Goal: Task Accomplishment & Management: Manage account settings

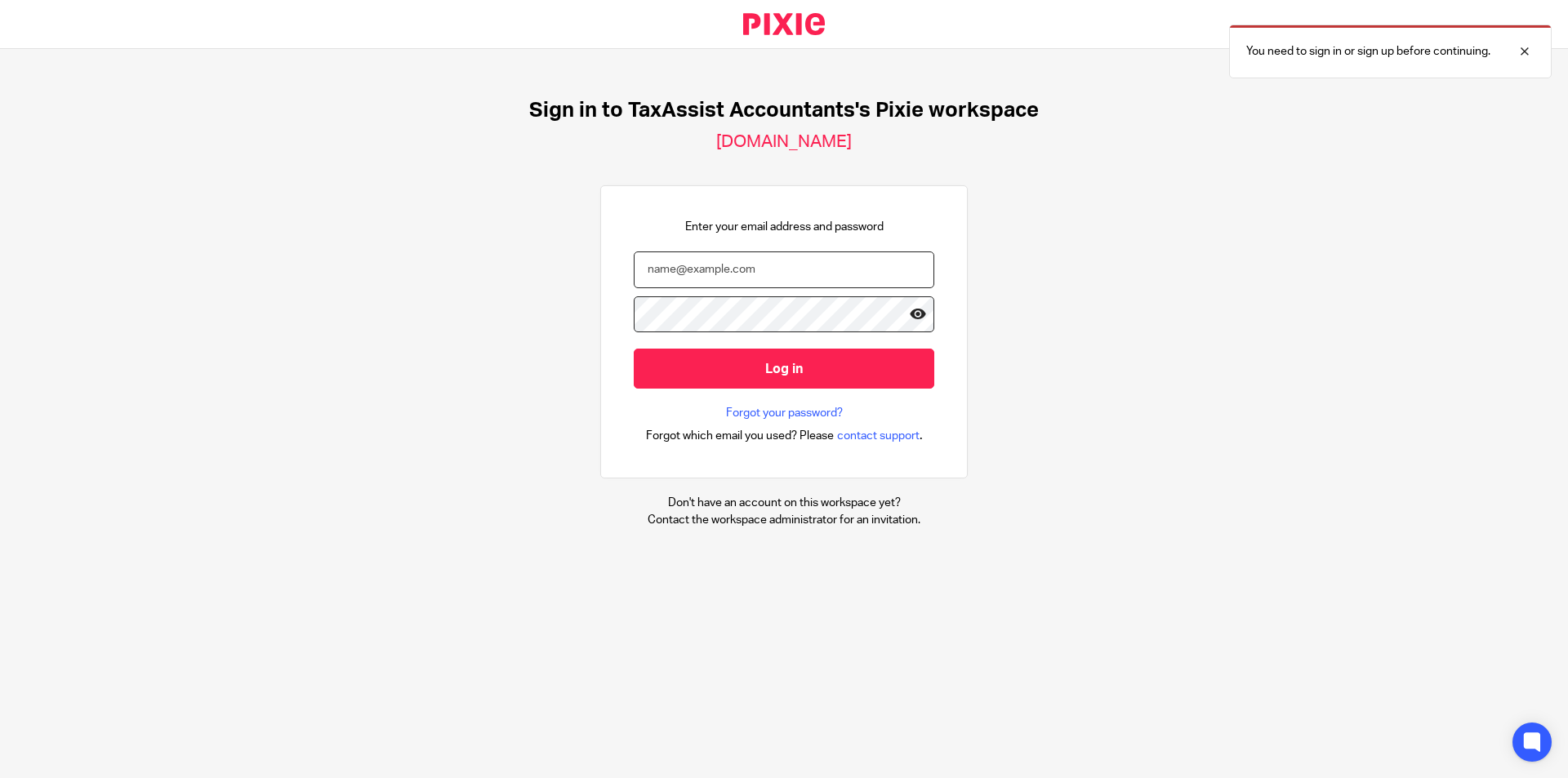
type input "amithraanandh@taxassist.co.uk"
click at [910, 310] on icon at bounding box center [917, 314] width 16 height 16
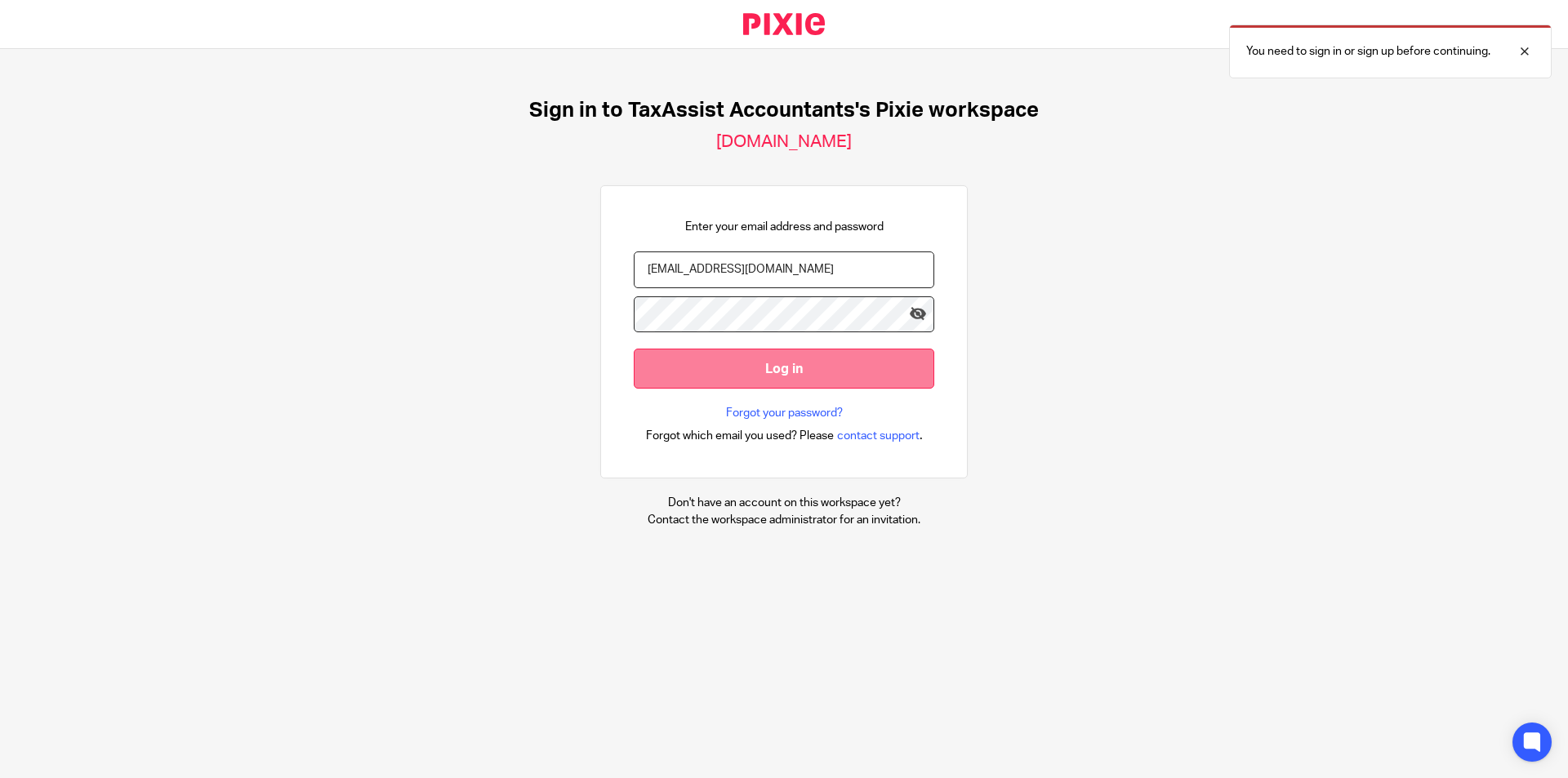
click at [836, 357] on input "Log in" at bounding box center [784, 368] width 301 height 40
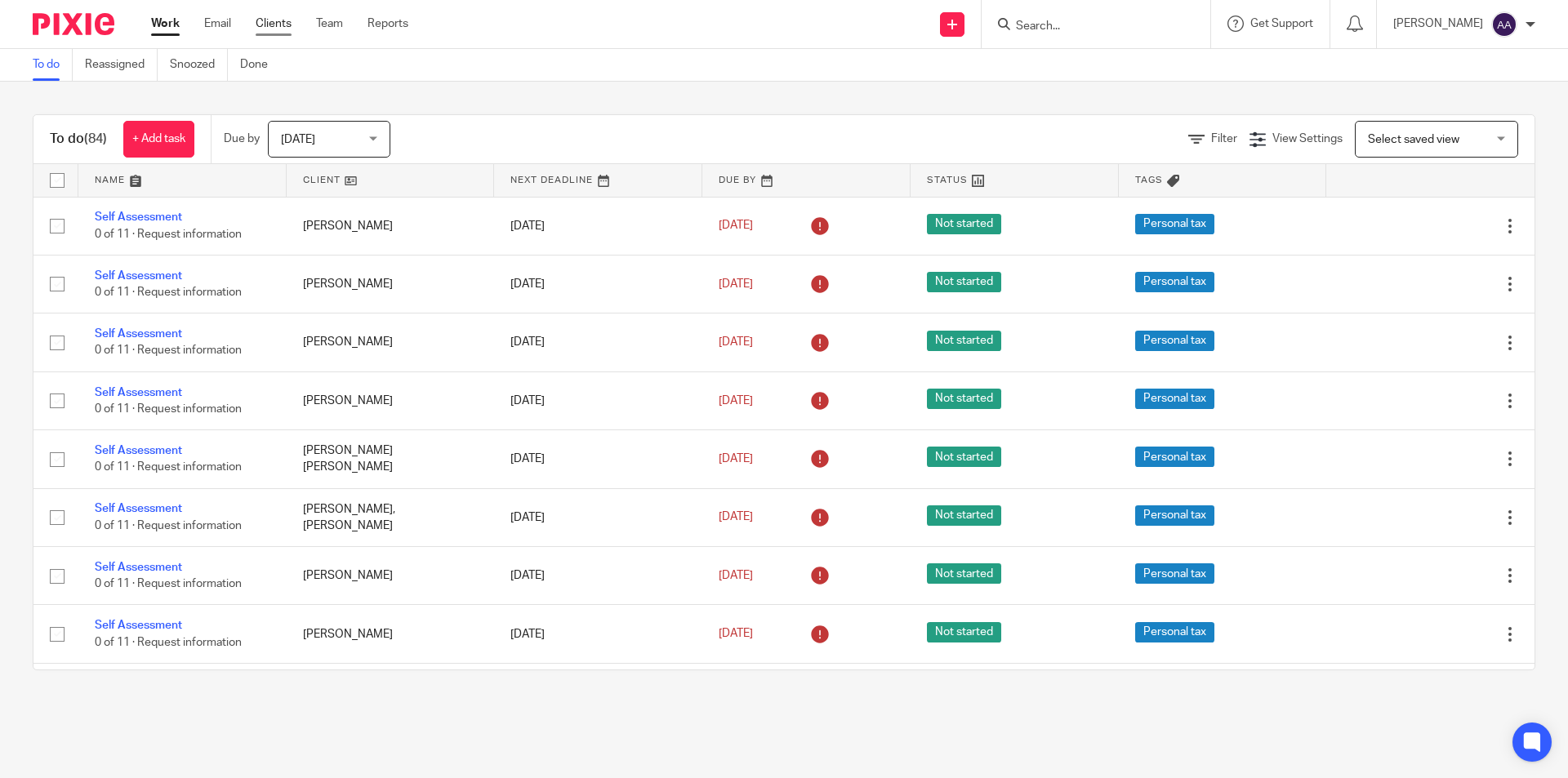
click at [279, 26] on link "Clients" at bounding box center [273, 23] width 36 height 16
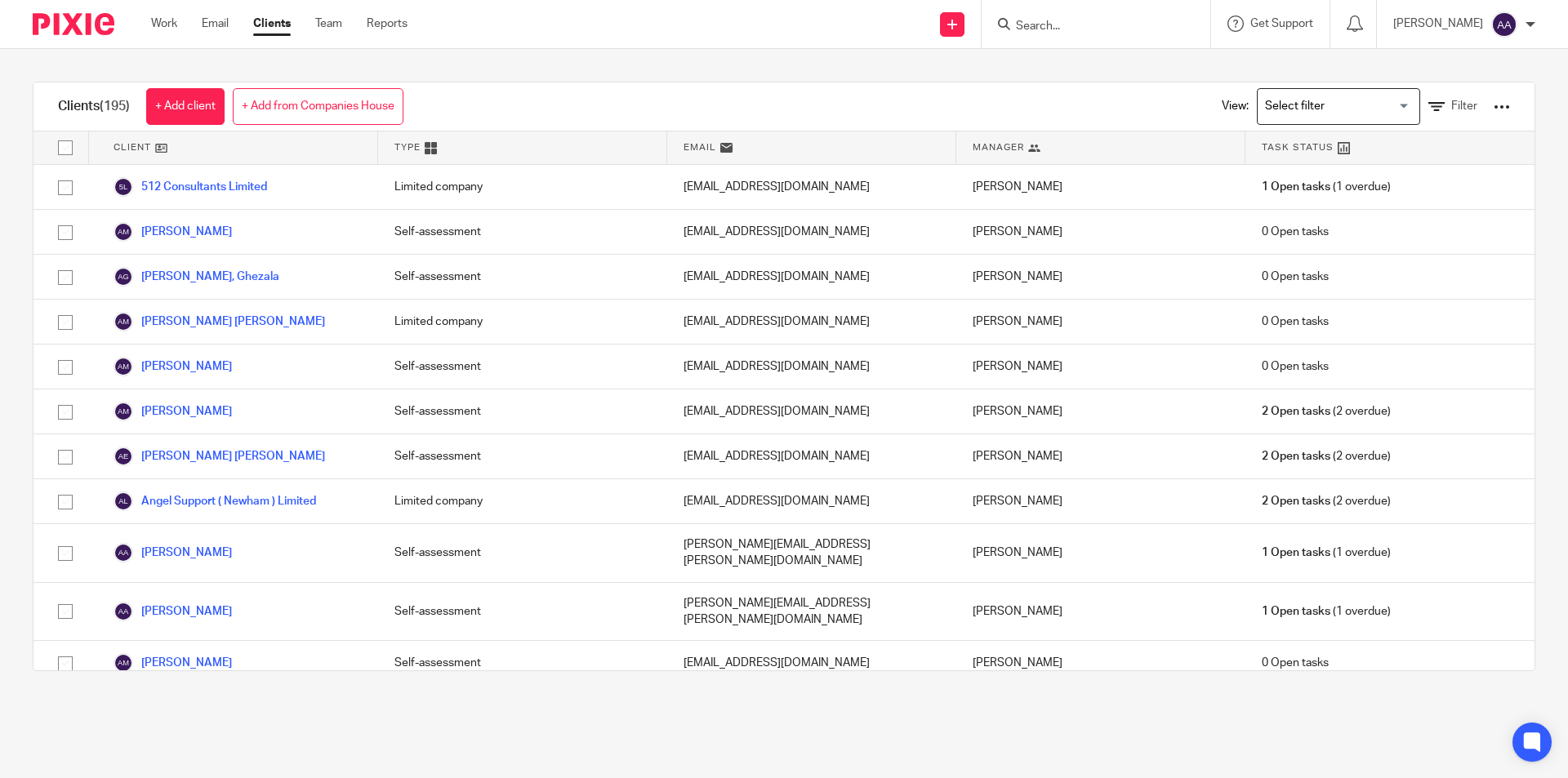
click at [1067, 26] on input "Search" at bounding box center [1087, 27] width 147 height 15
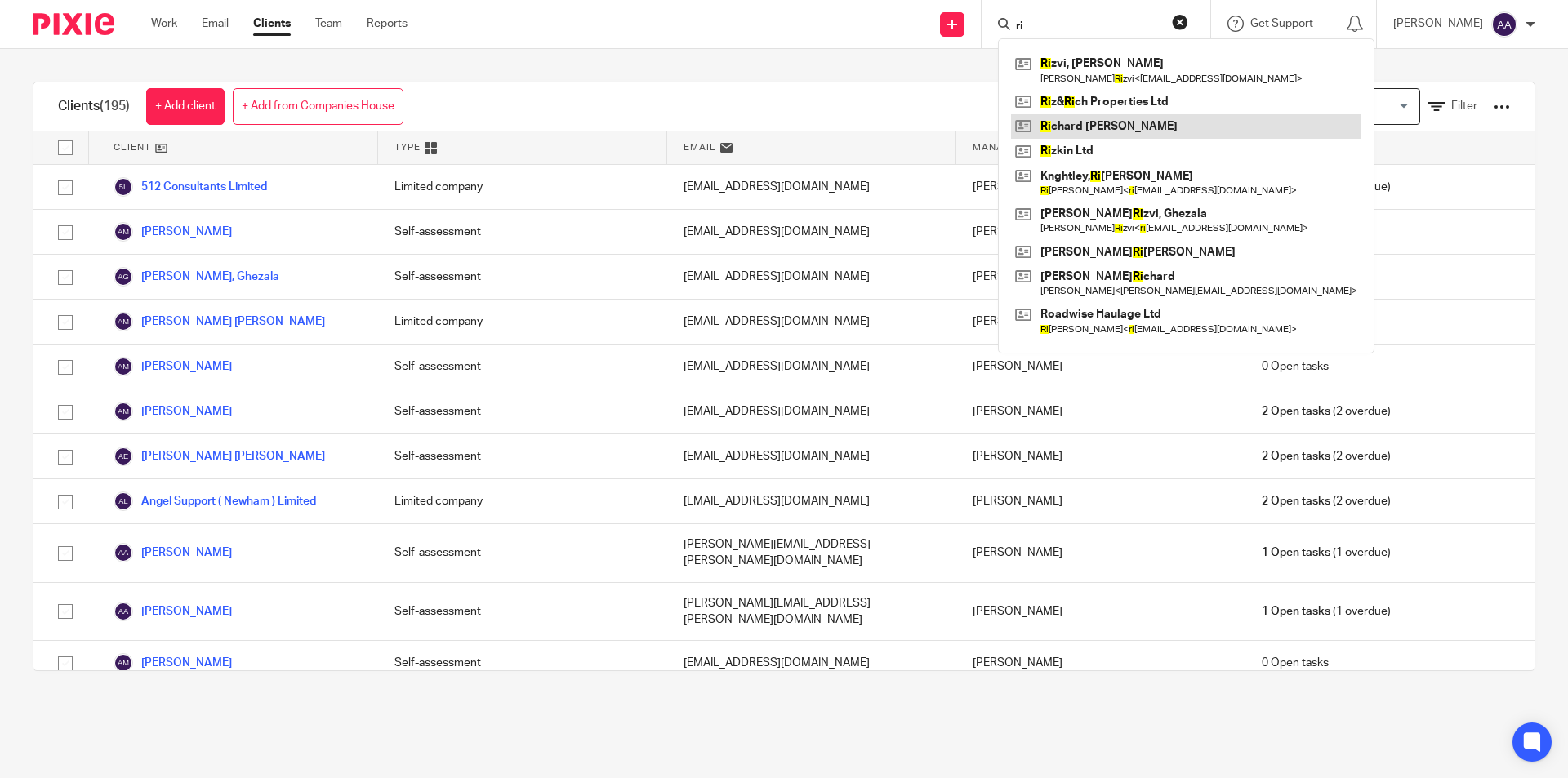
type input "ri"
click at [1094, 128] on link at bounding box center [1186, 126] width 351 height 25
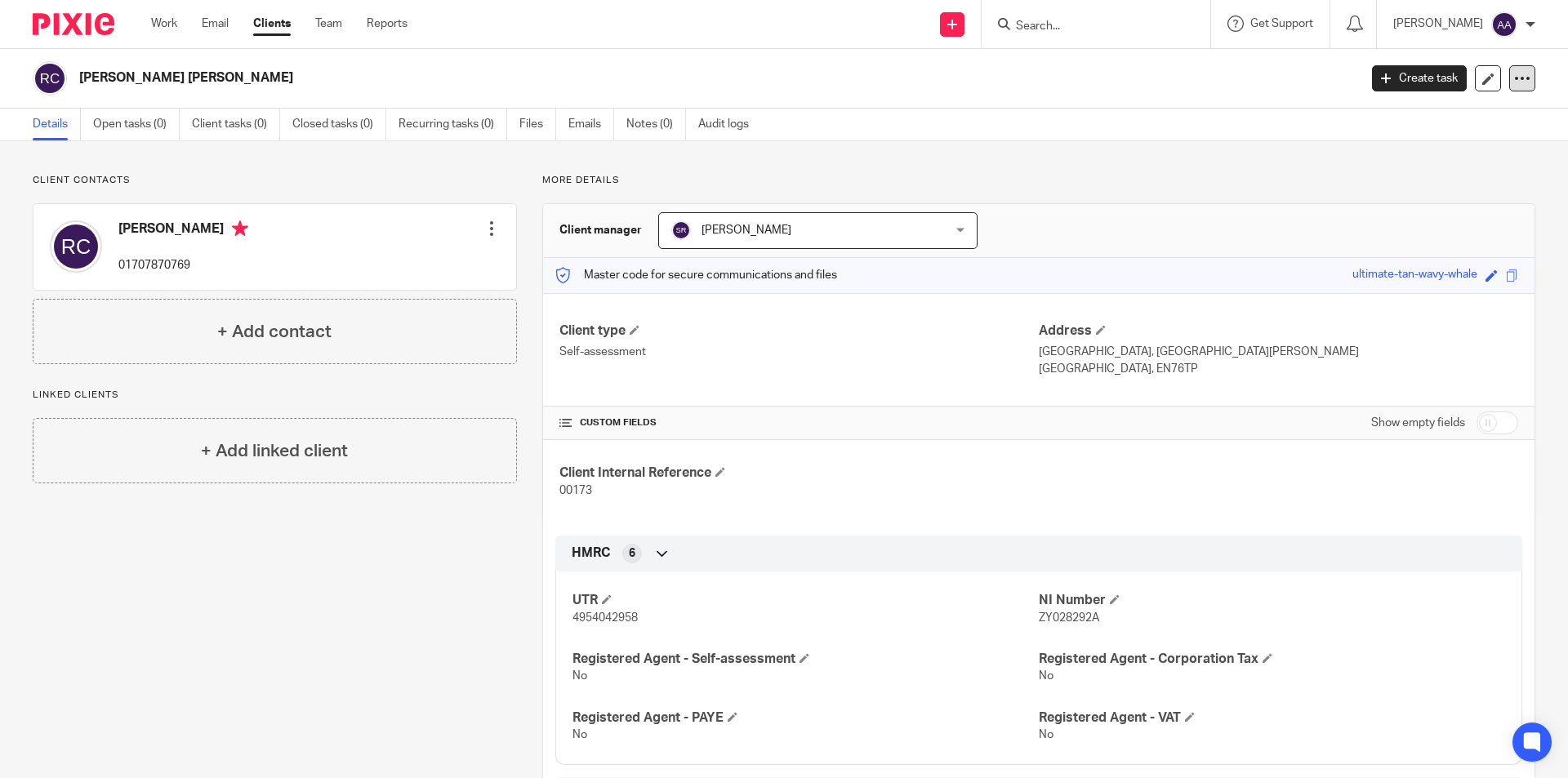
click at [1509, 69] on div at bounding box center [1522, 78] width 26 height 26
click at [490, 217] on div "Edit contact Create client from contact Export data Delete contact" at bounding box center [491, 229] width 16 height 33
click at [164, 229] on h4 "Richard Clarke" at bounding box center [183, 230] width 129 height 21
click at [492, 221] on div at bounding box center [491, 228] width 16 height 16
click at [421, 266] on link "Edit contact" at bounding box center [414, 265] width 156 height 24
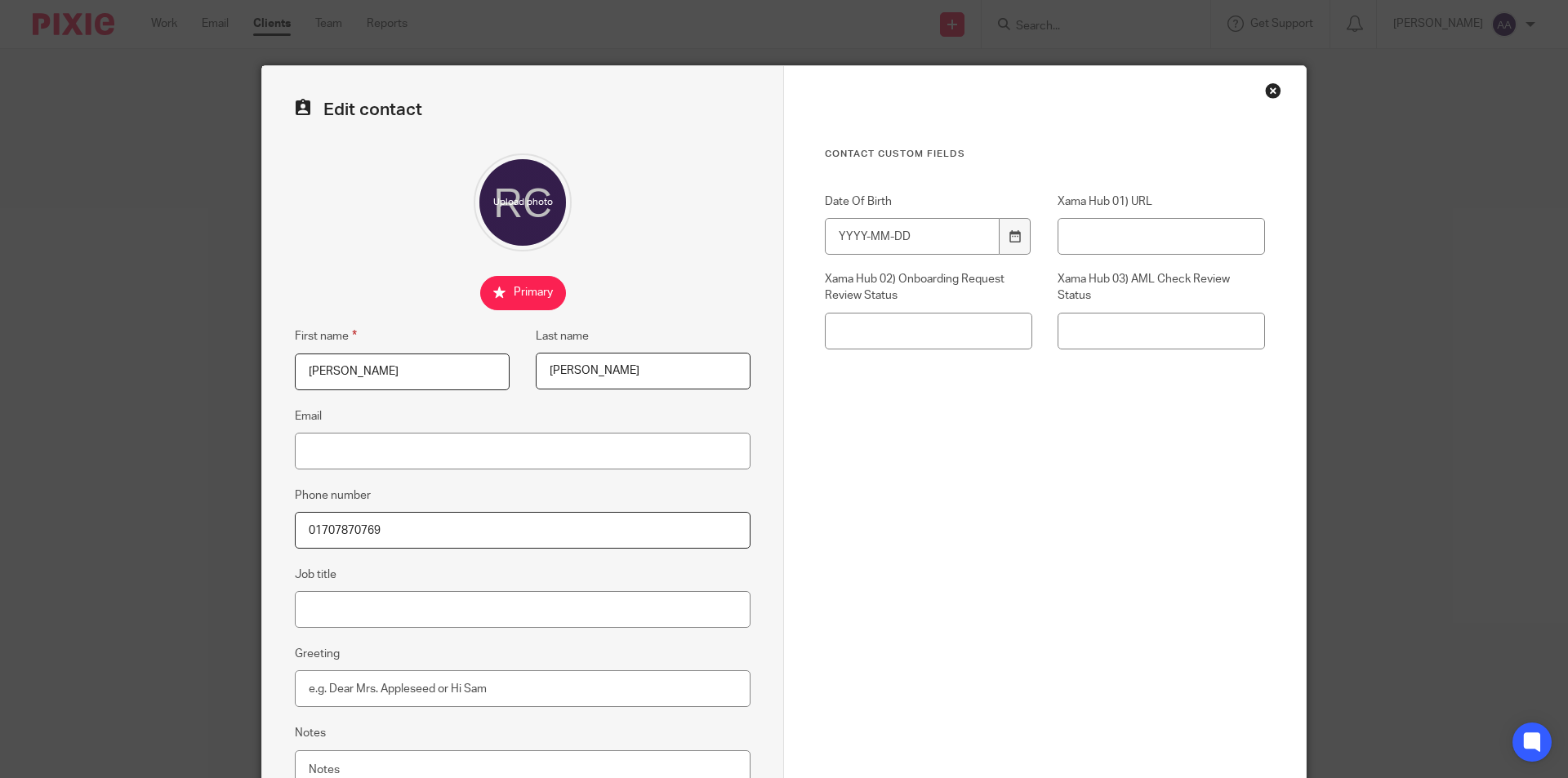
scroll to position [81, 0]
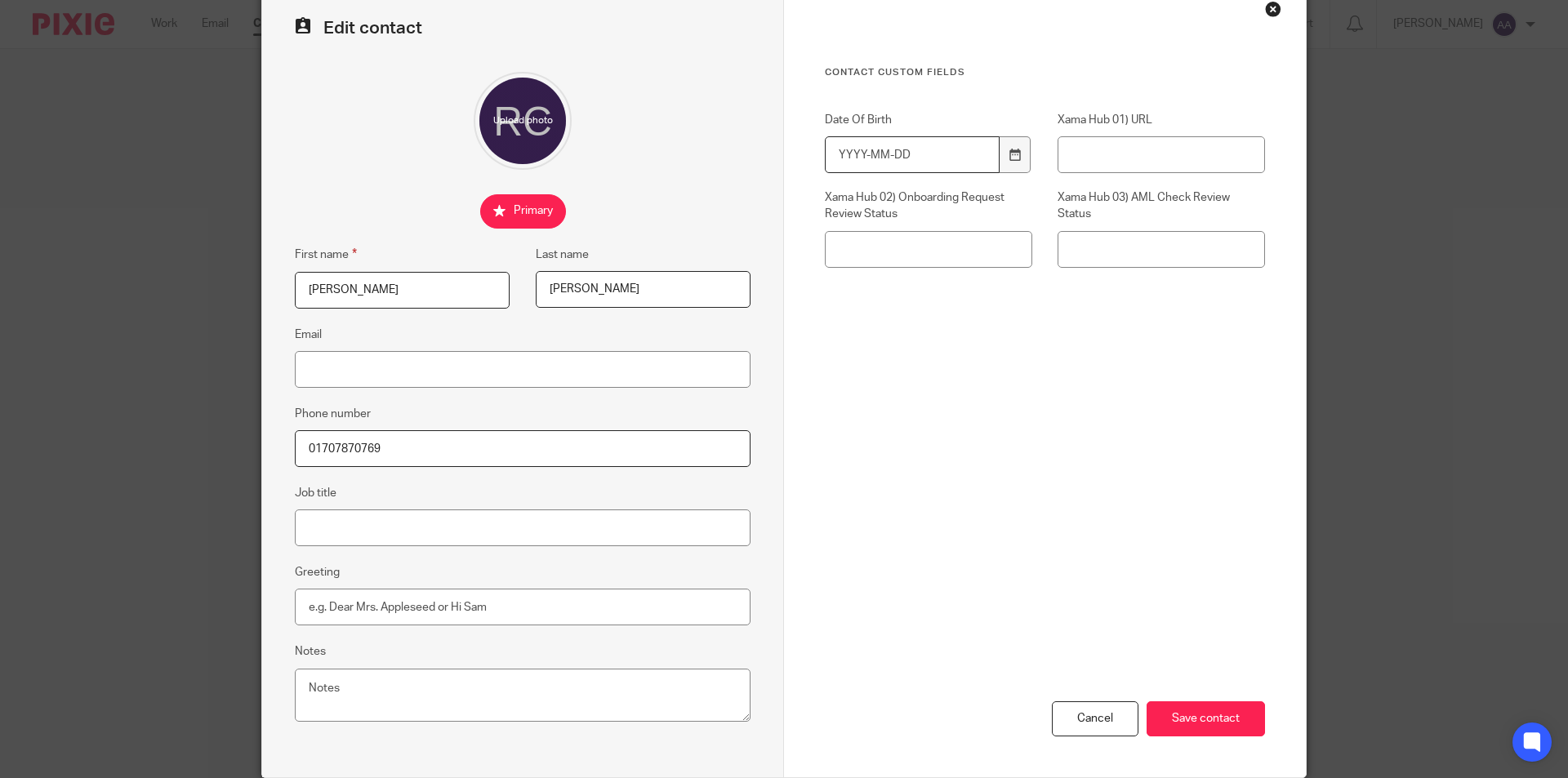
click at [934, 160] on input "Date Of Birth" at bounding box center [912, 154] width 175 height 37
click at [919, 159] on input "Date Of Birth" at bounding box center [912, 154] width 175 height 37
type input "1"
drag, startPoint x: 958, startPoint y: 392, endPoint x: 941, endPoint y: 376, distance: 23.3
click at [959, 392] on div "Contact Custom fields Date Of Birth 2608-12-31 Xama Hub 01) URL Xama Hub 02) On…" at bounding box center [1044, 278] width 440 height 426
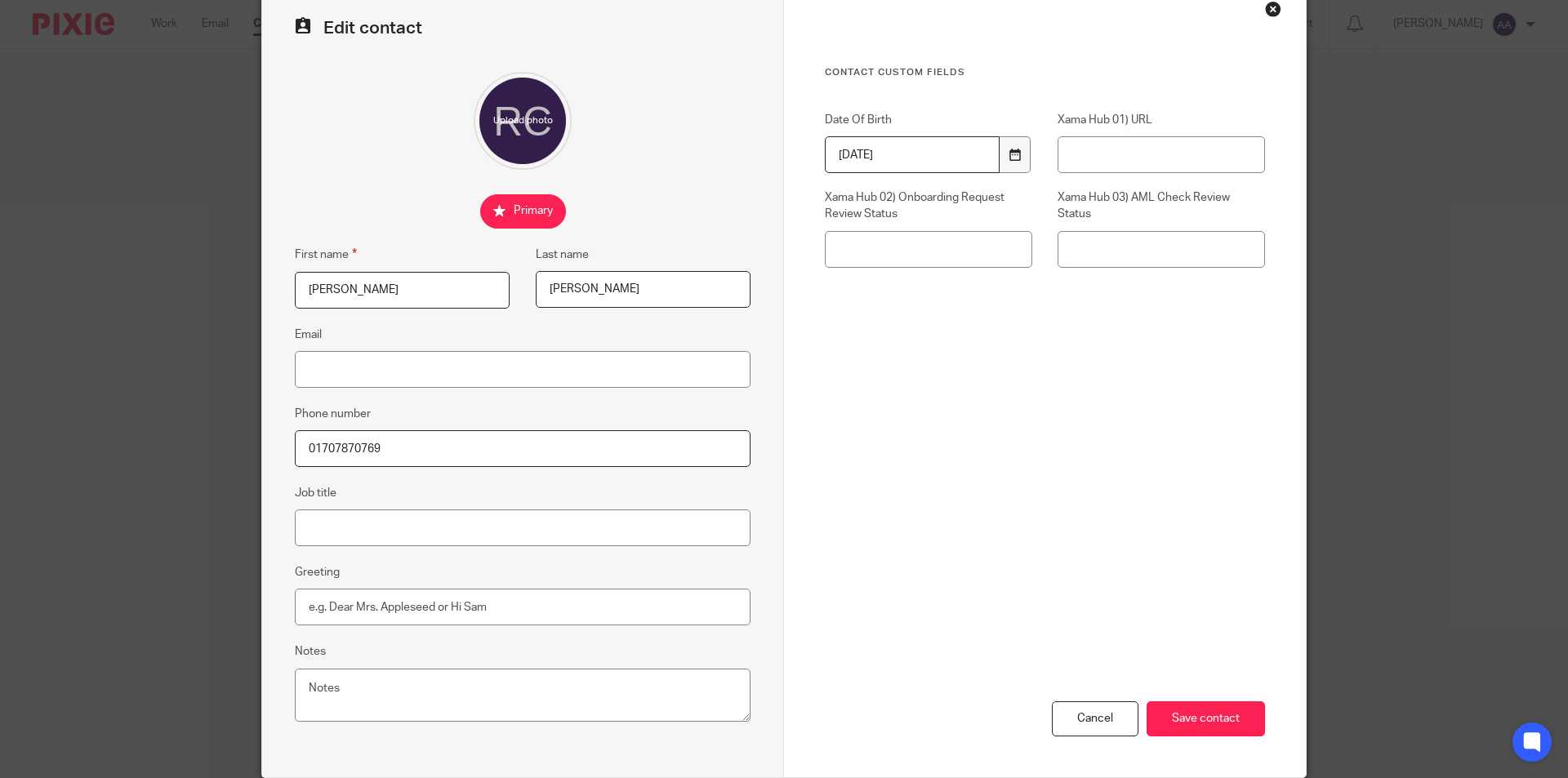
click at [1016, 155] on div at bounding box center [1015, 154] width 31 height 37
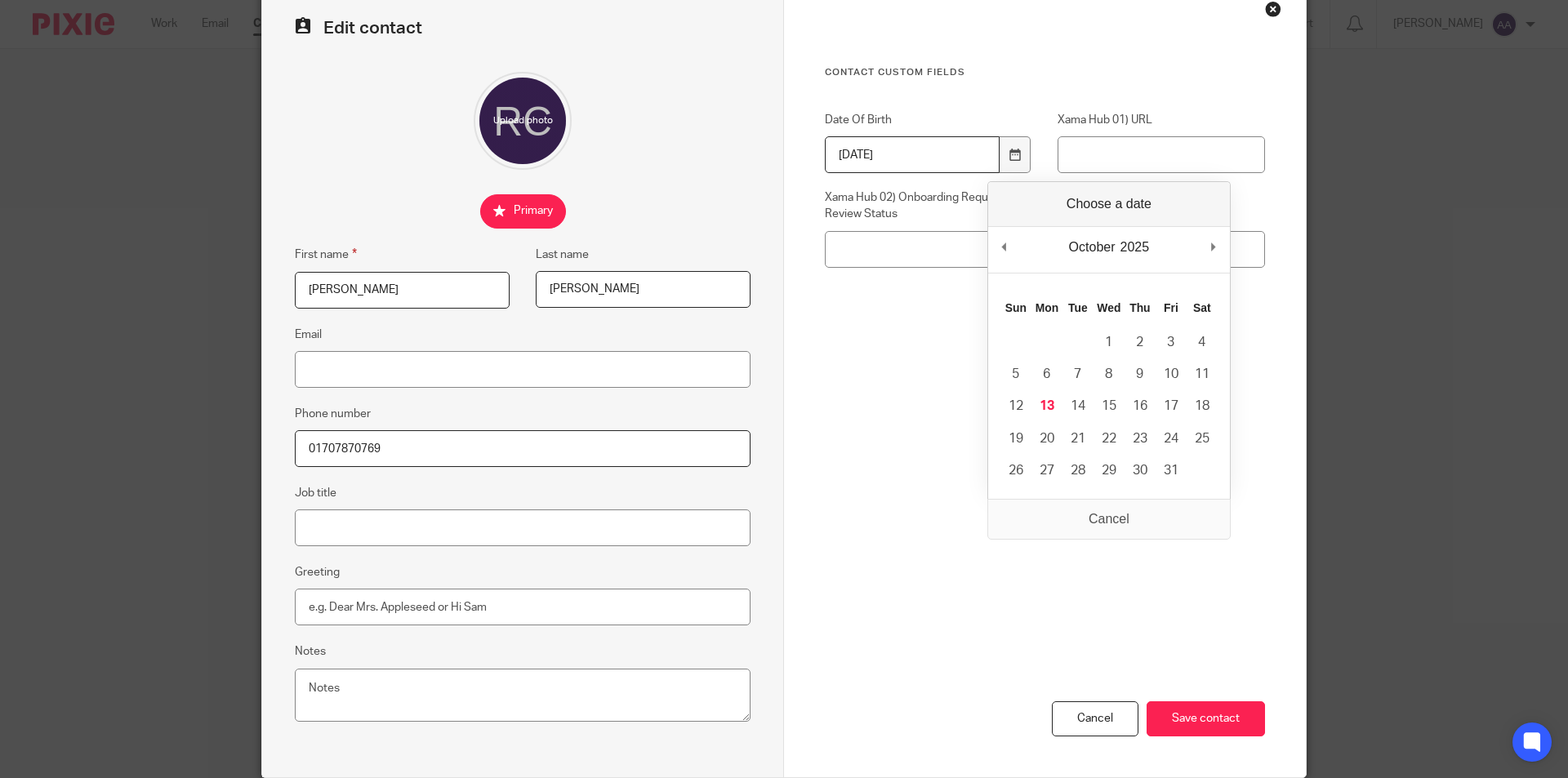
click at [1144, 247] on div "2025 2015 2016 2017 2018 2019 2020 2021 2022 2023 2024 2025 2026 2027 2028 2029…" at bounding box center [1135, 247] width 34 height 25
click at [1150, 247] on div "2025 2015 2016 2017 2018 2019 2020 2021 2022 2023 2024 2025 2026 2027 2028 2029…" at bounding box center [1135, 247] width 34 height 25
click at [994, 253] on div "October January February March April May June July August September October Nov…" at bounding box center [1109, 250] width 242 height 46
click at [1143, 249] on div "2025 2015 2016 2017 2018 2019 2020 2021 2022 2023 2024 2025 2026 2027 2028 2029…" at bounding box center [1126, 247] width 34 height 25
click at [1136, 242] on div "2025 2015 2016 2017 2018 2019 2020 2021 2022 2023 2024 2025 2026 2027 2028 2029…" at bounding box center [1126, 247] width 34 height 25
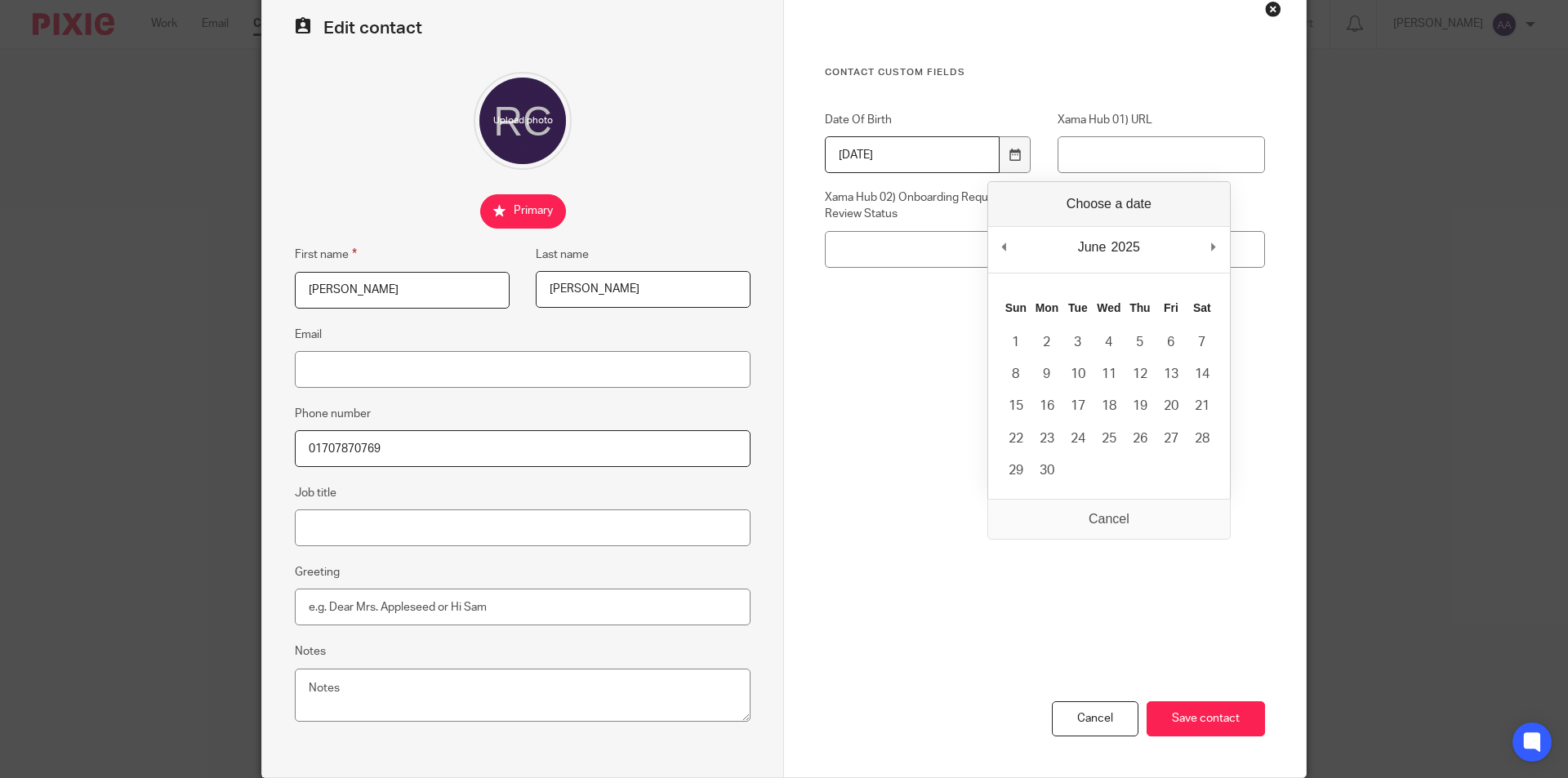
click at [1136, 208] on div "June January February March April May June July August September October Novemb…" at bounding box center [1109, 339] width 243 height 318
click at [1133, 209] on div "June January February March April May June July August September October Novemb…" at bounding box center [1109, 339] width 243 height 318
click at [1000, 170] on div at bounding box center [1015, 154] width 31 height 37
click at [1206, 248] on div "June January February March April May June July August September October Novemb…" at bounding box center [1109, 250] width 242 height 46
click at [1208, 248] on div "June January February March April May June July August September October Novemb…" at bounding box center [1109, 250] width 242 height 46
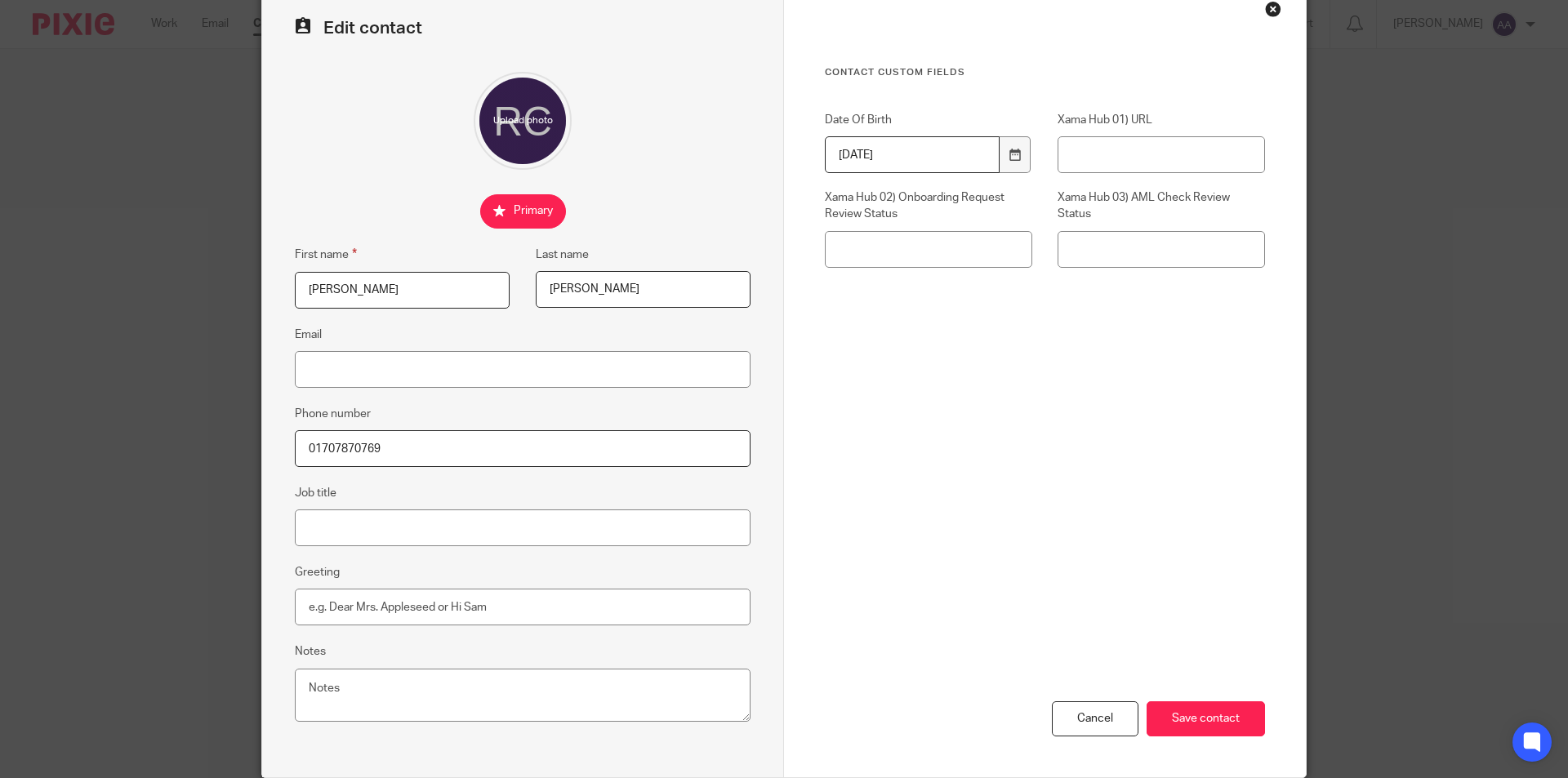
click at [851, 152] on input "2025-08-26" at bounding box center [912, 154] width 175 height 37
click at [942, 338] on div "Contact Custom fields Date Of Birth 1942-12-08 Xama Hub 01) URL Xama Hub 02) On…" at bounding box center [1044, 278] width 440 height 426
click at [1004, 145] on div at bounding box center [1015, 154] width 31 height 37
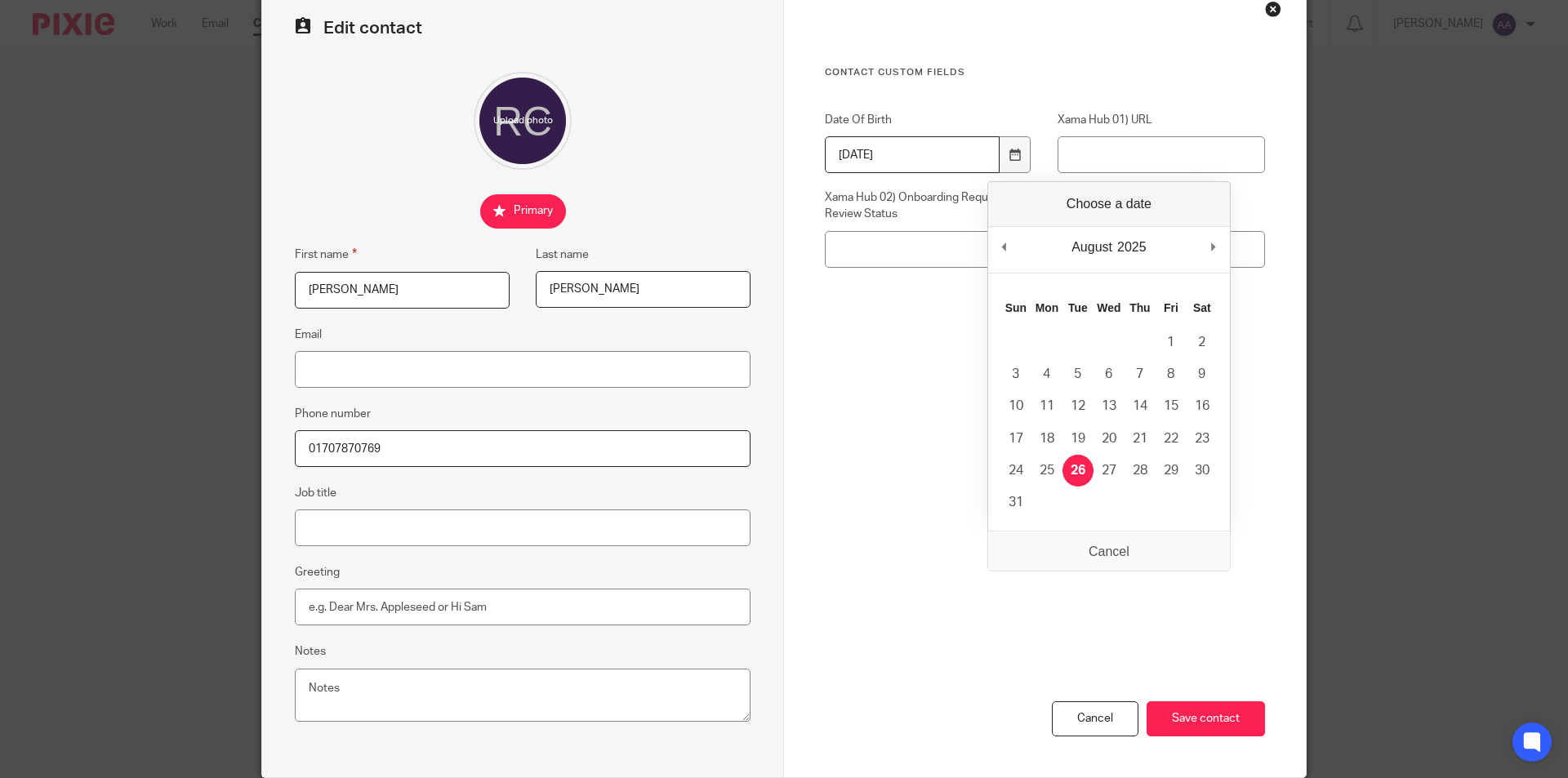
click at [944, 215] on label "Xama Hub 02) Onboarding Request Review Status" at bounding box center [928, 206] width 207 height 33
click at [944, 231] on input "Xama Hub 02) Onboarding Request Review Status" at bounding box center [928, 249] width 207 height 37
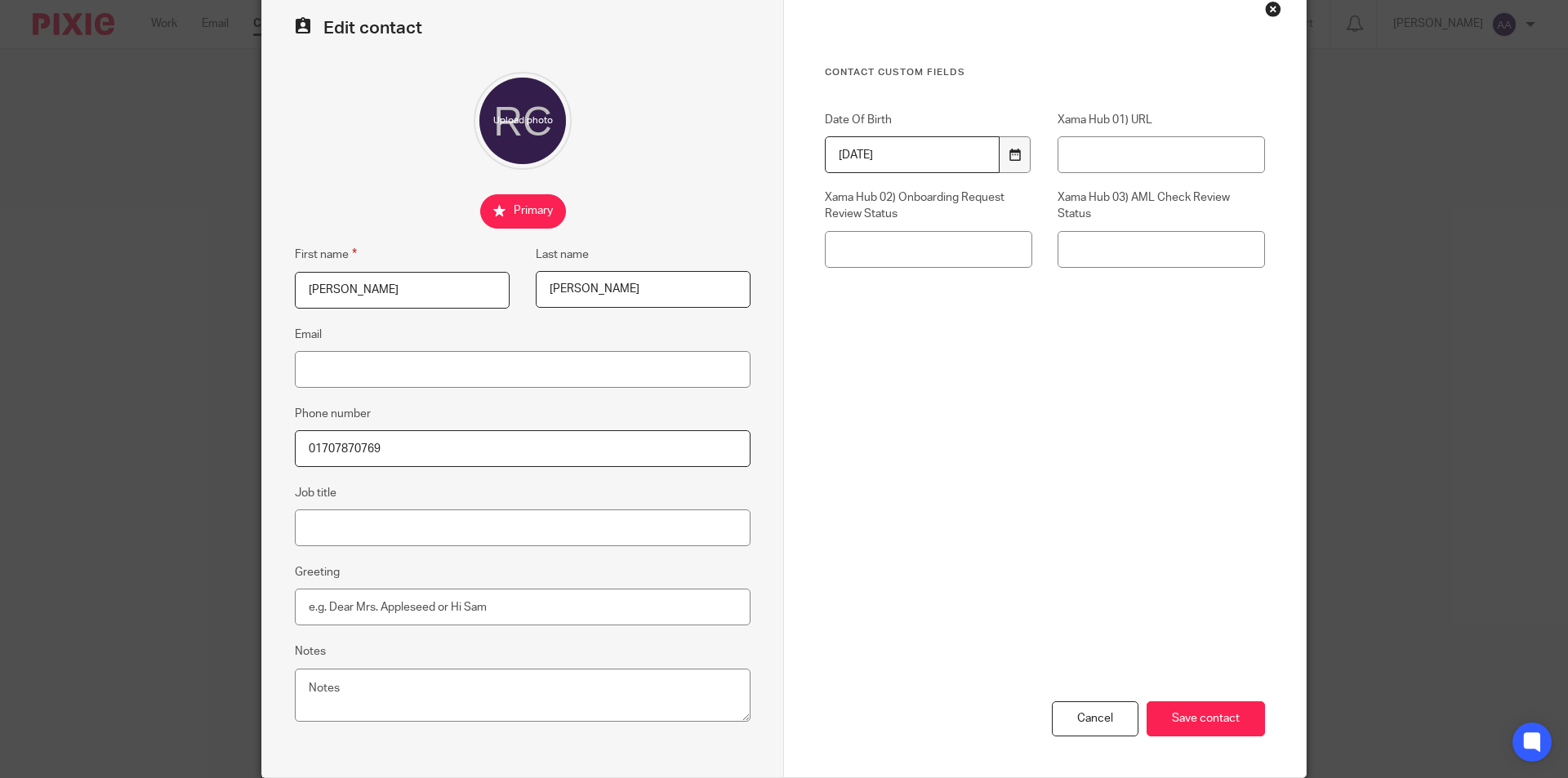
click at [1015, 163] on div at bounding box center [1015, 154] width 31 height 37
click at [846, 152] on input "2025-08-26" at bounding box center [912, 154] width 175 height 37
click at [946, 153] on input "2111" at bounding box center [912, 154] width 175 height 37
click at [972, 152] on input "2111" at bounding box center [912, 154] width 175 height 37
type input "2111"
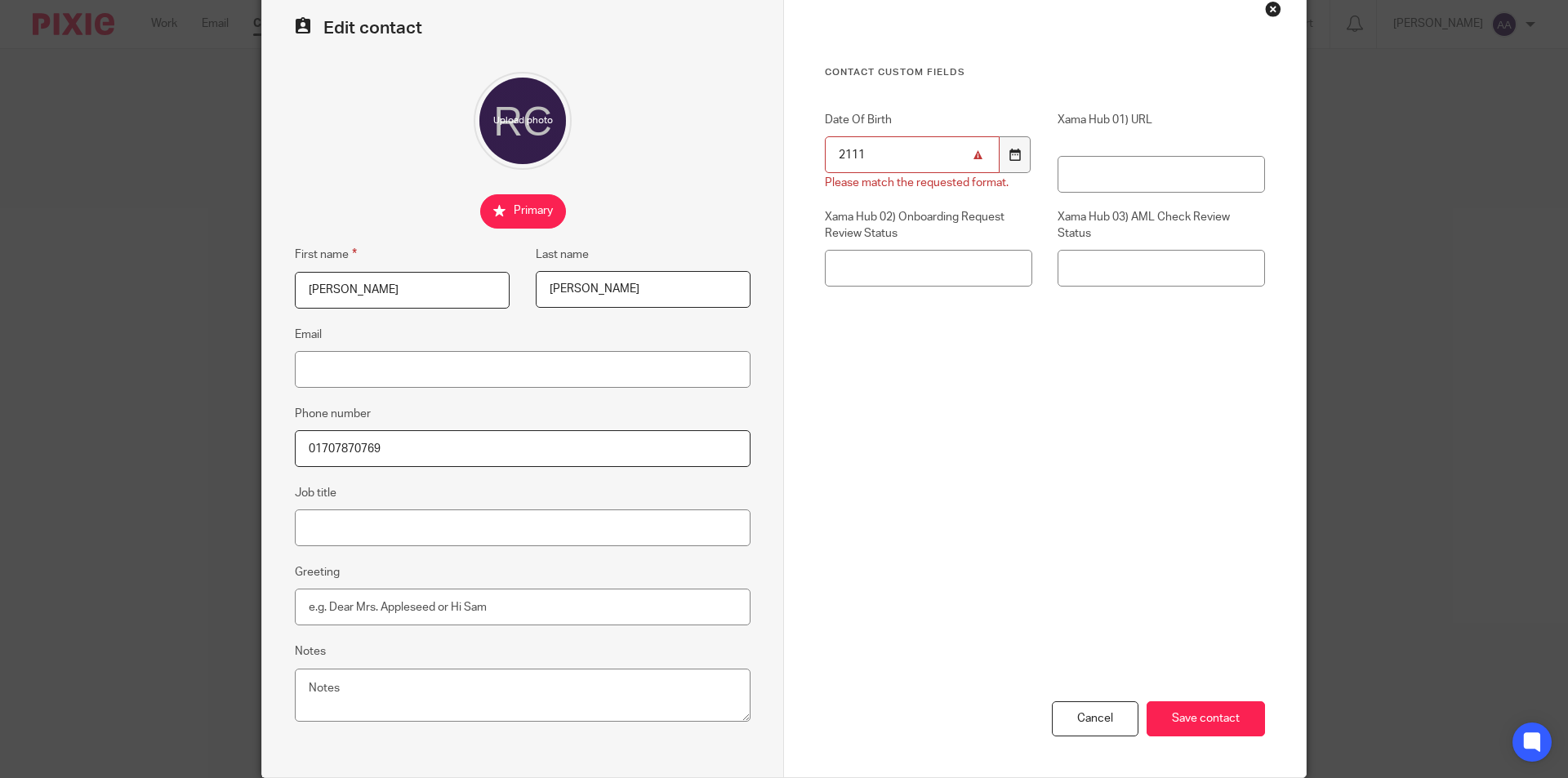
click at [1012, 154] on icon at bounding box center [1014, 154] width 12 height 12
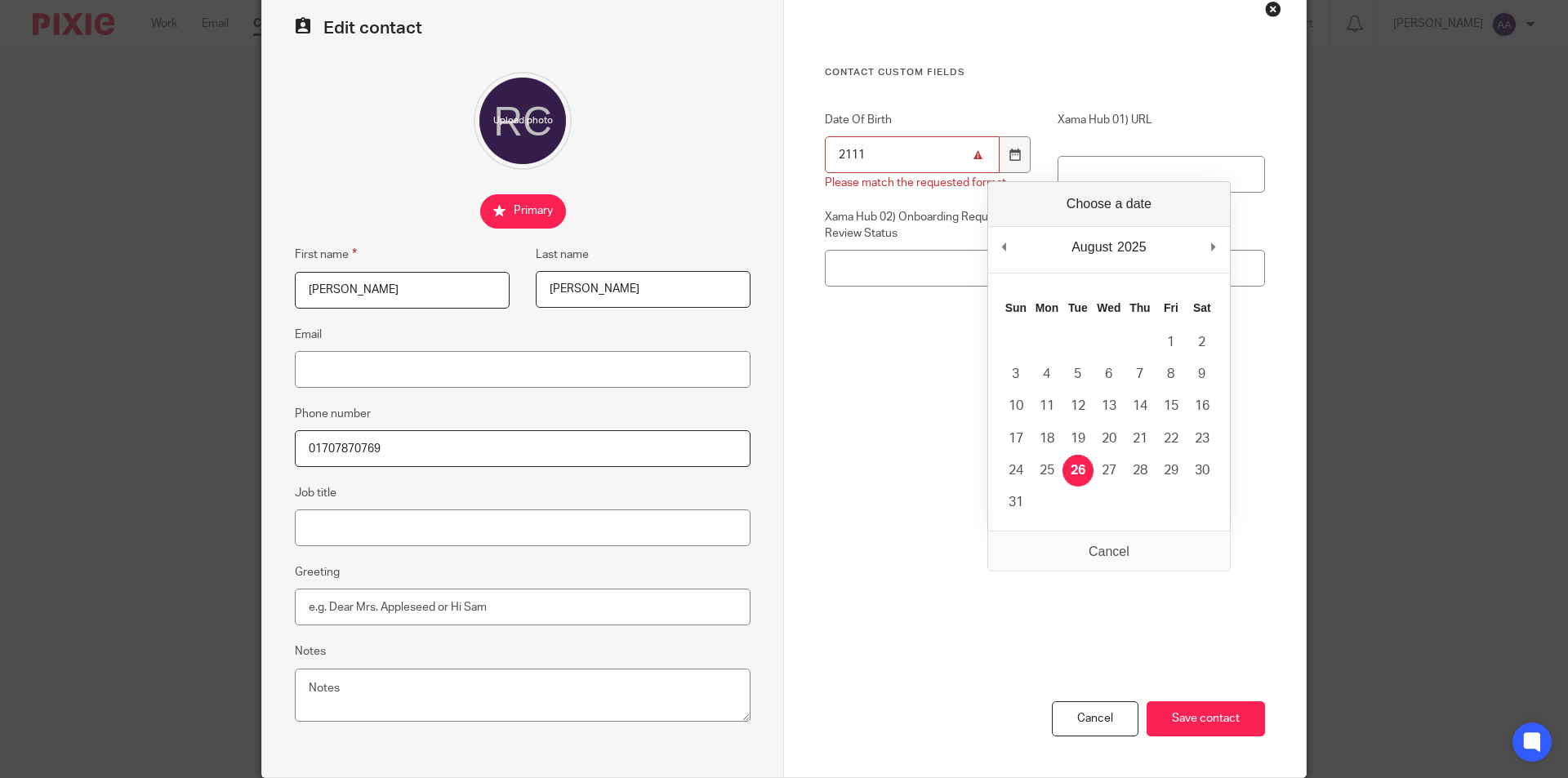
drag, startPoint x: 1116, startPoint y: 227, endPoint x: 1132, endPoint y: 248, distance: 26.4
click at [1116, 230] on div "August January February March April May June July August September October Nove…" at bounding box center [1109, 250] width 242 height 46
click at [1133, 248] on div "2025 2015 2016 2017 2018 2019 2020 2021 2022 2023 2024 2025 2026 2027 2028 2029…" at bounding box center [1132, 247] width 34 height 25
click at [1143, 244] on div "2025 2015 2016 2017 2018 2019 2020 2021 2022 2023 2024 2025 2026 2027 2028 2029…" at bounding box center [1132, 247] width 34 height 25
drag, startPoint x: 1138, startPoint y: 238, endPoint x: 1126, endPoint y: 206, distance: 34.2
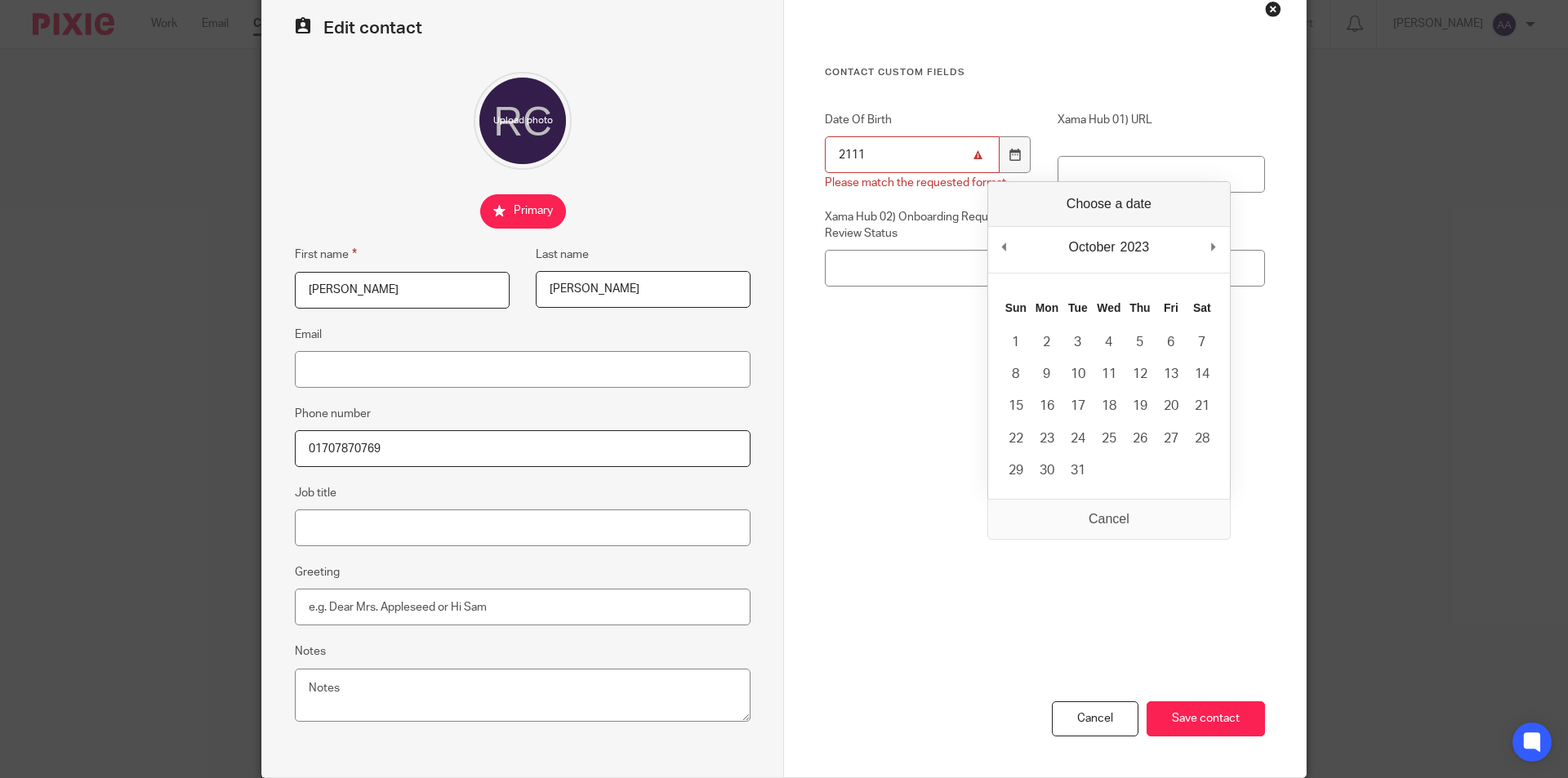
drag, startPoint x: 1126, startPoint y: 206, endPoint x: 1118, endPoint y: 199, distance: 10.6
drag, startPoint x: 1118, startPoint y: 199, endPoint x: 1098, endPoint y: 194, distance: 20.6
click at [1100, 195] on div "October January February March April May June July August September October Nov…" at bounding box center [1109, 339] width 243 height 318
click at [1098, 194] on div "October January February March April May June July August September October Nov…" at bounding box center [1109, 339] width 243 height 318
click at [1099, 194] on div "October January February March April May June July August September October Nov…" at bounding box center [1109, 339] width 243 height 318
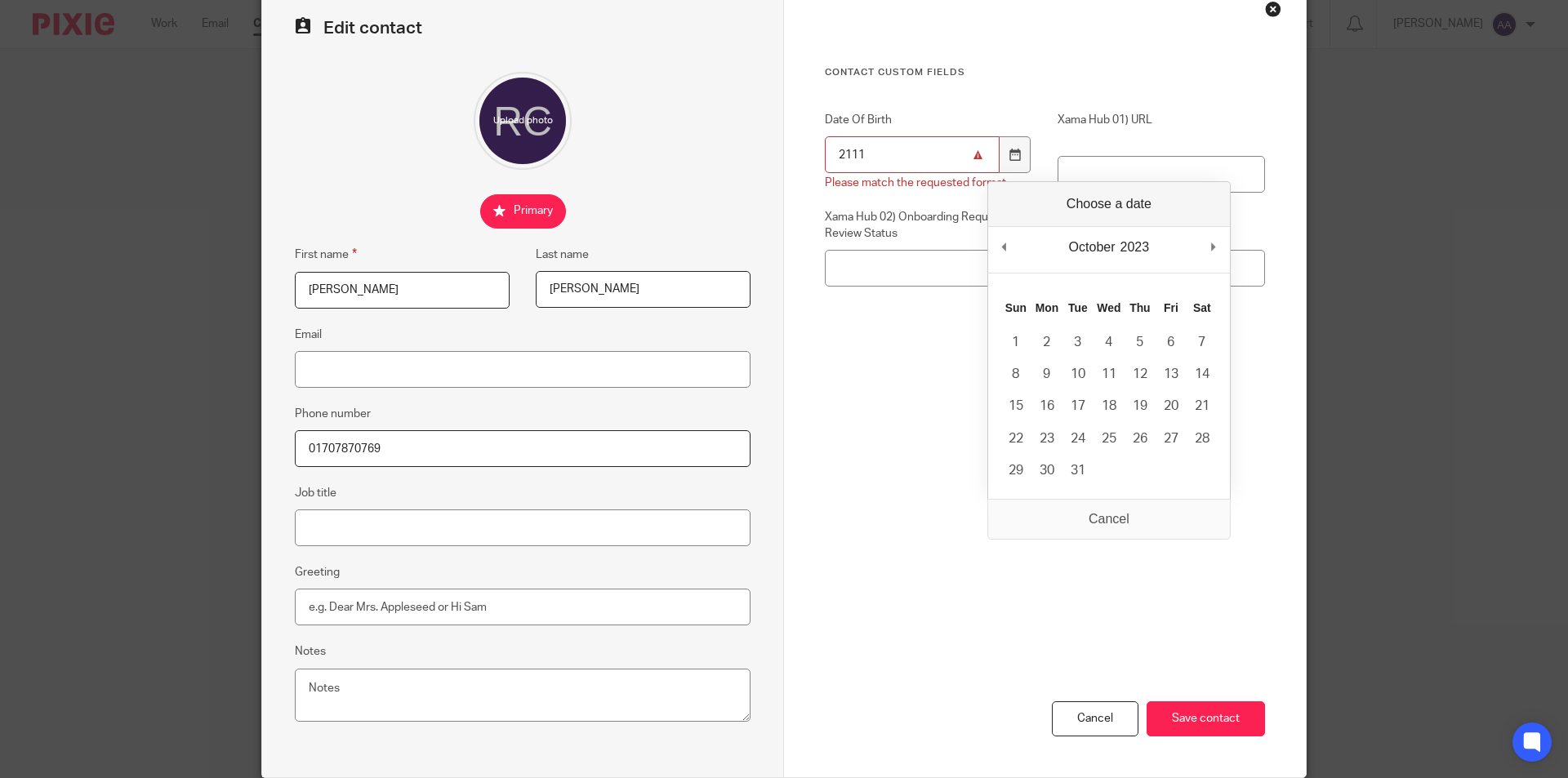
click at [1100, 198] on div "October January February March April May June July August September October Nov…" at bounding box center [1109, 339] width 243 height 318
drag, startPoint x: 954, startPoint y: 220, endPoint x: 1000, endPoint y: 185, distance: 57.8
click at [961, 217] on label "Xama Hub 02) Onboarding Request Review Status" at bounding box center [928, 225] width 207 height 33
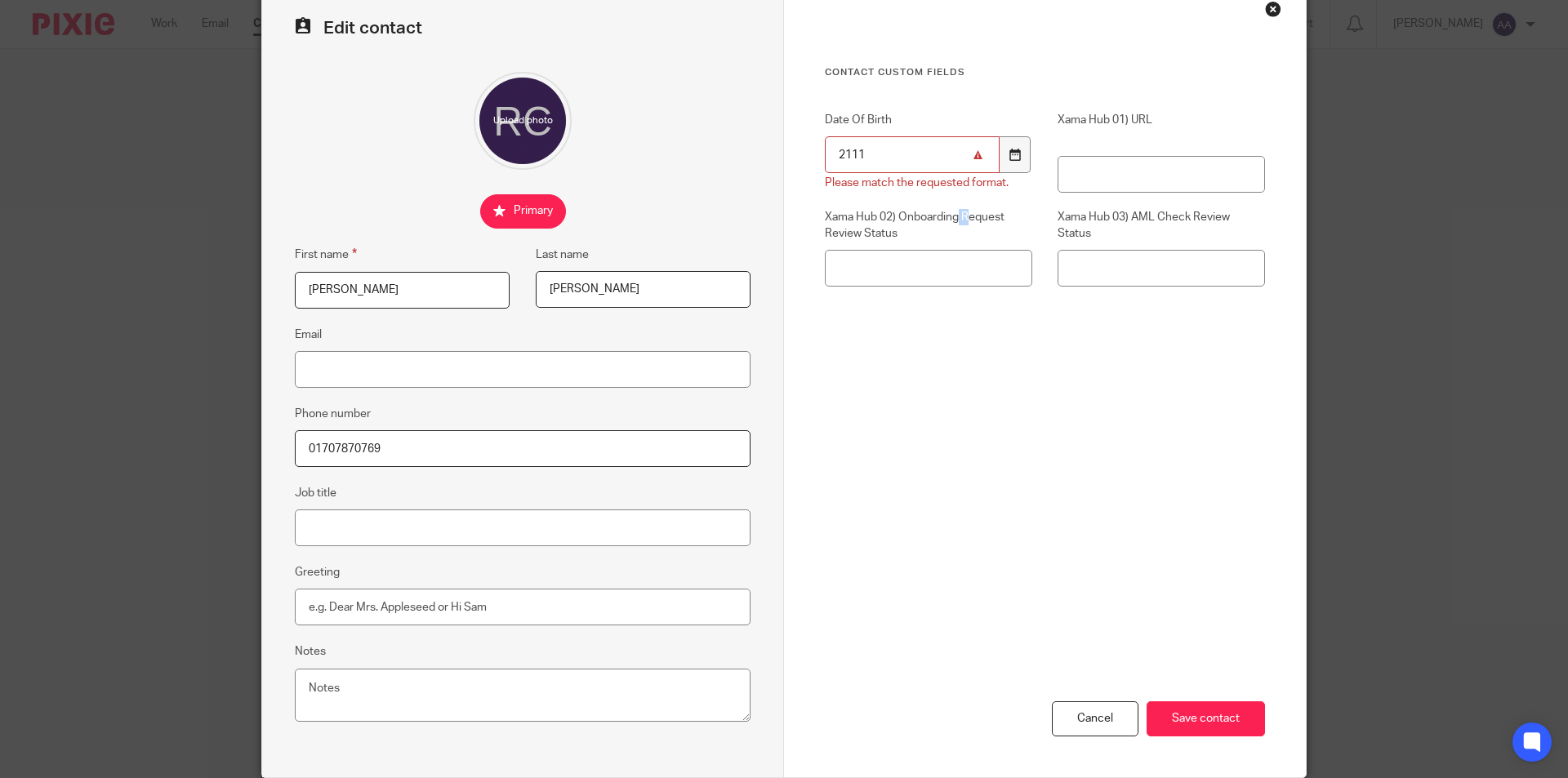
click at [1012, 157] on icon at bounding box center [1014, 154] width 12 height 12
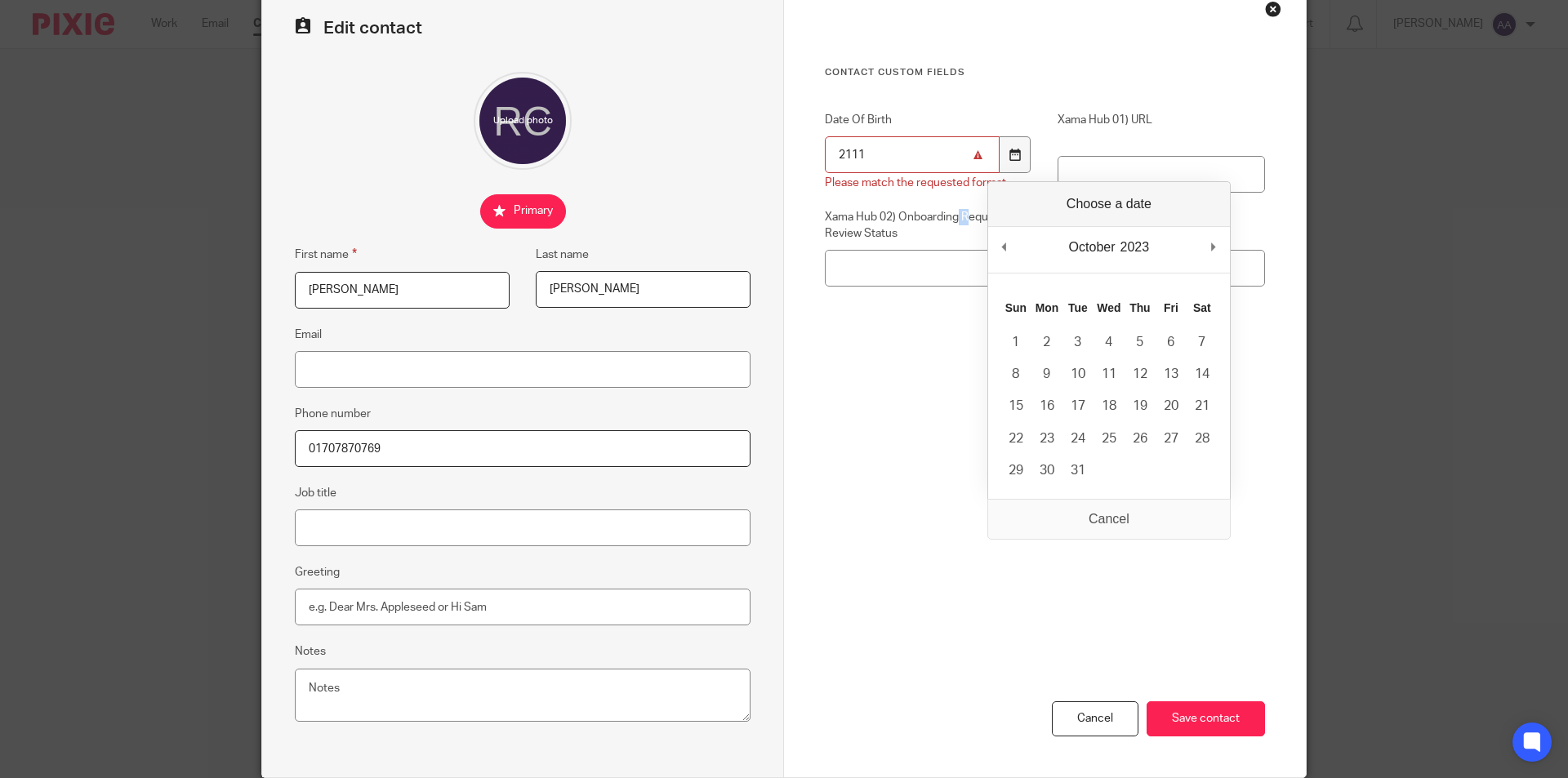
click at [1013, 157] on icon at bounding box center [1014, 154] width 12 height 12
click at [1020, 154] on div at bounding box center [1015, 154] width 31 height 37
drag, startPoint x: 1050, startPoint y: 224, endPoint x: 1062, endPoint y: 236, distance: 17.0
click at [1056, 230] on div "October January February March April May June July August September October Nov…" at bounding box center [1109, 339] width 243 height 318
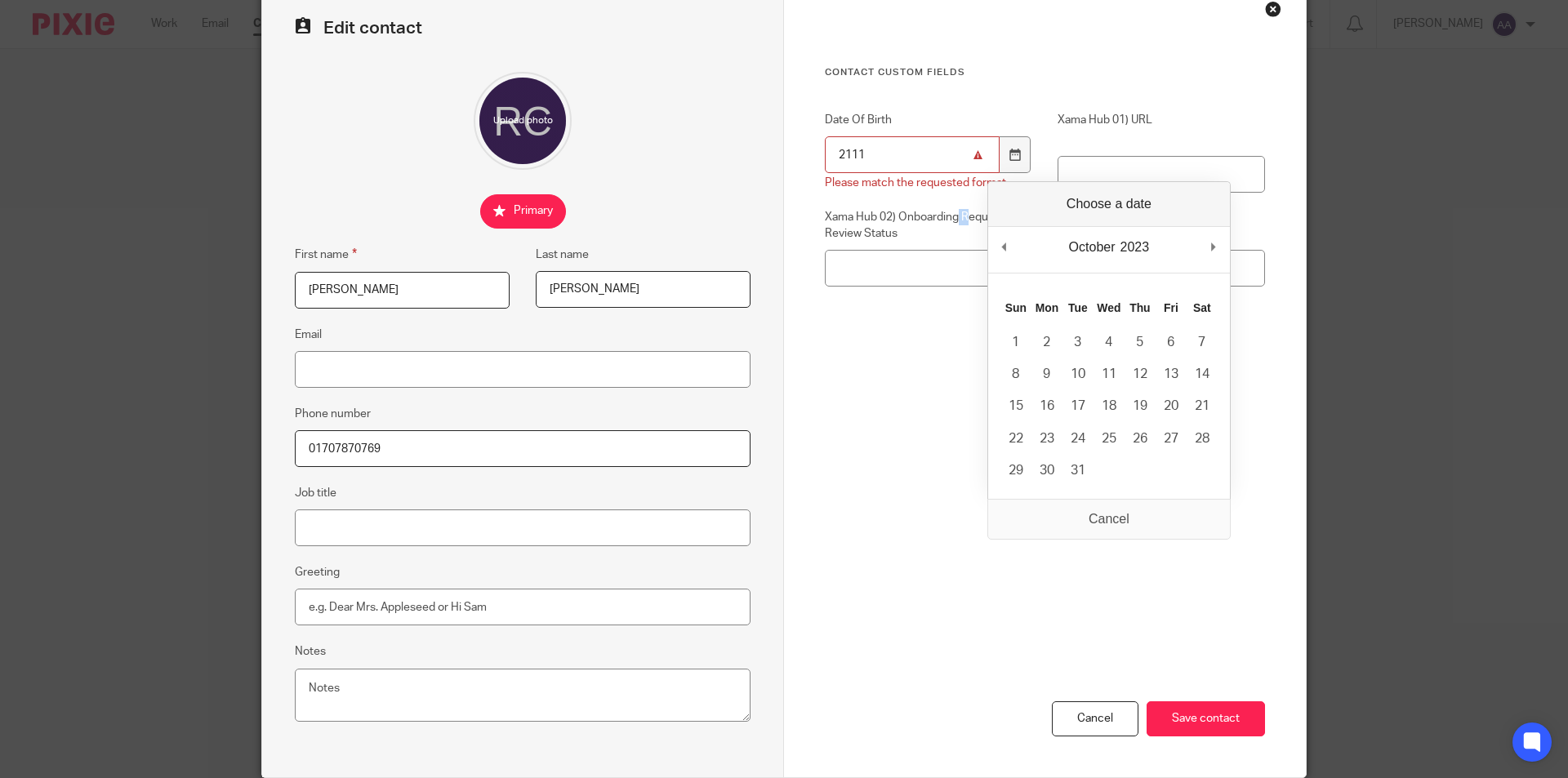
click at [1099, 259] on div "October January February March April May June July August September October Nov…" at bounding box center [1092, 247] width 51 height 25
drag, startPoint x: 1103, startPoint y: 250, endPoint x: 1144, endPoint y: 249, distance: 41.0
click at [1120, 249] on div "October January February March April May June July August September October Nov…" at bounding box center [1109, 250] width 242 height 46
click at [1150, 249] on div "2023 2013 2014 2015 2016 2017 2018 2019 2020 2021 2022 2023 2024 2025 2026 2027…" at bounding box center [1135, 247] width 34 height 25
click at [1152, 249] on div "2023 2013 2014 2015 2016 2017 2018 2019 2020 2021 2022 2023 2024 2025 2026 2027…" at bounding box center [1135, 247] width 34 height 25
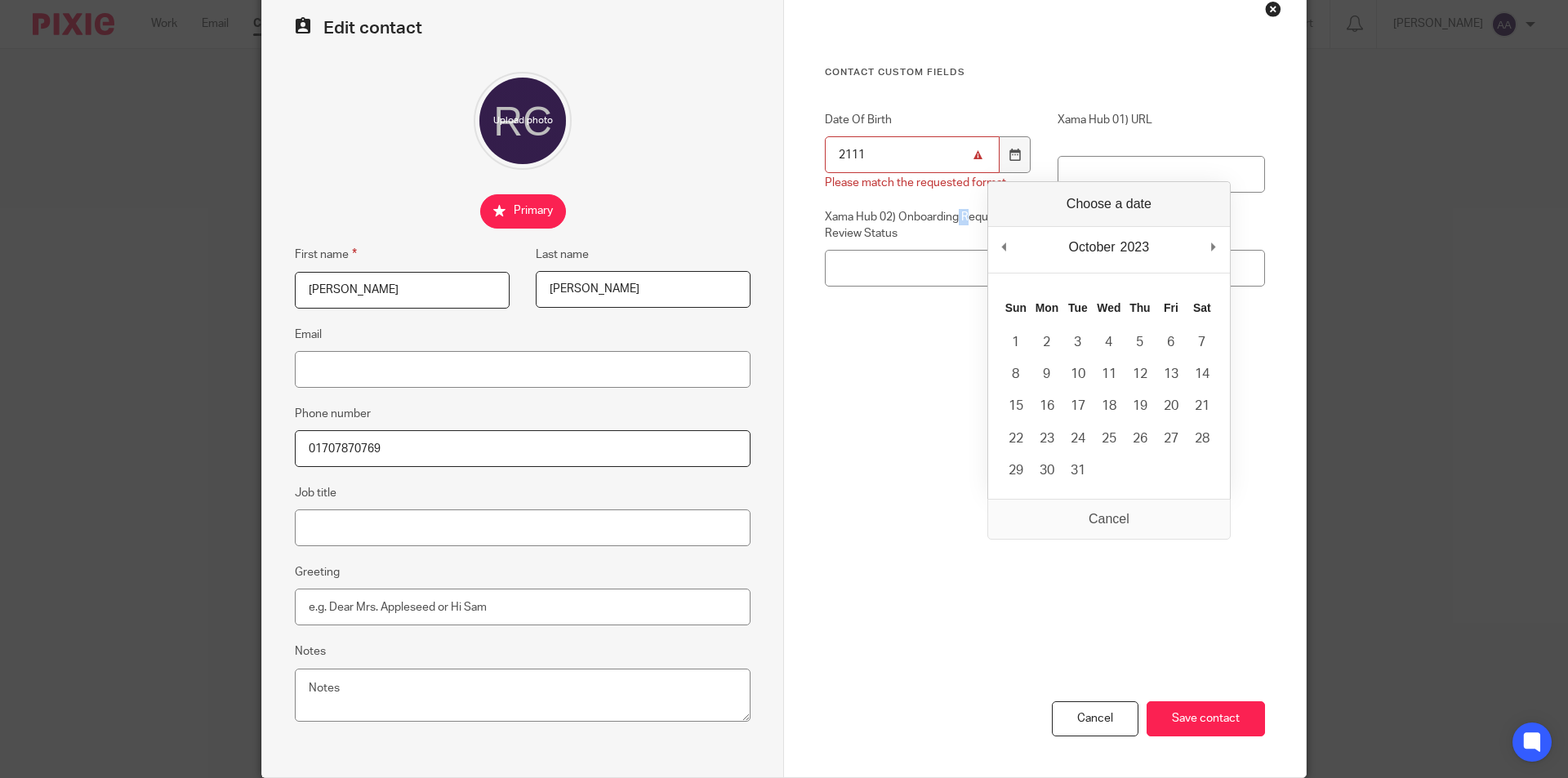
drag, startPoint x: 1146, startPoint y: 240, endPoint x: 1116, endPoint y: 246, distance: 30.6
click at [1120, 246] on div "2023 2013 2014 2015 2016 2017 2018 2019 2020 2021 2022 2023 2024 2025 2026 2027…" at bounding box center [1135, 247] width 34 height 25
click at [1115, 247] on div "October January February March April May June July August September October Nov…" at bounding box center [1092, 247] width 51 height 25
click at [1109, 253] on div "October January February March April May June July August September October Nov…" at bounding box center [1092, 247] width 51 height 25
click at [894, 333] on div "Contact Custom fields Date Of Birth 2111 Please match the requested format. Xam…" at bounding box center [1044, 284] width 440 height 436
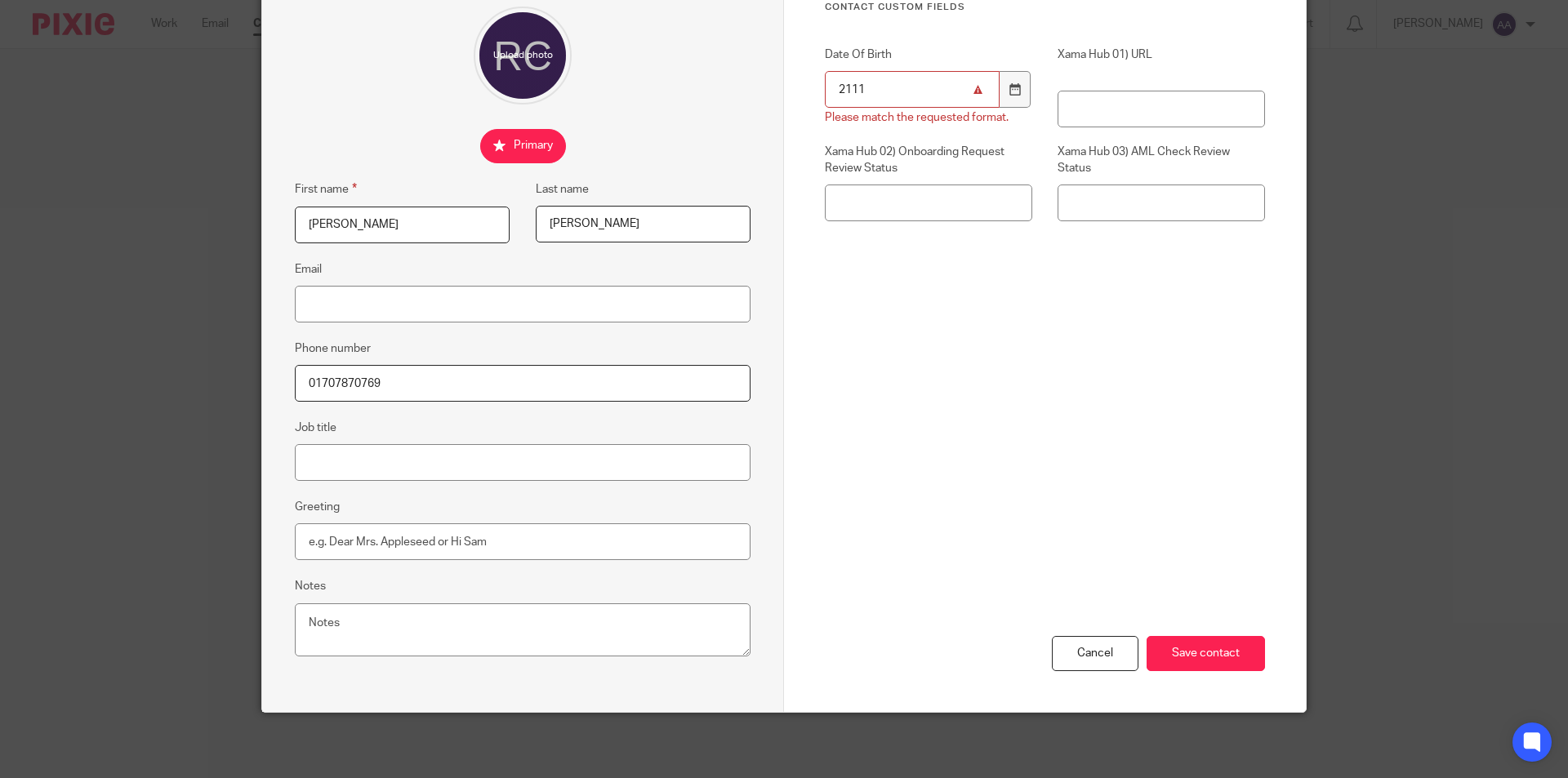
scroll to position [0, 0]
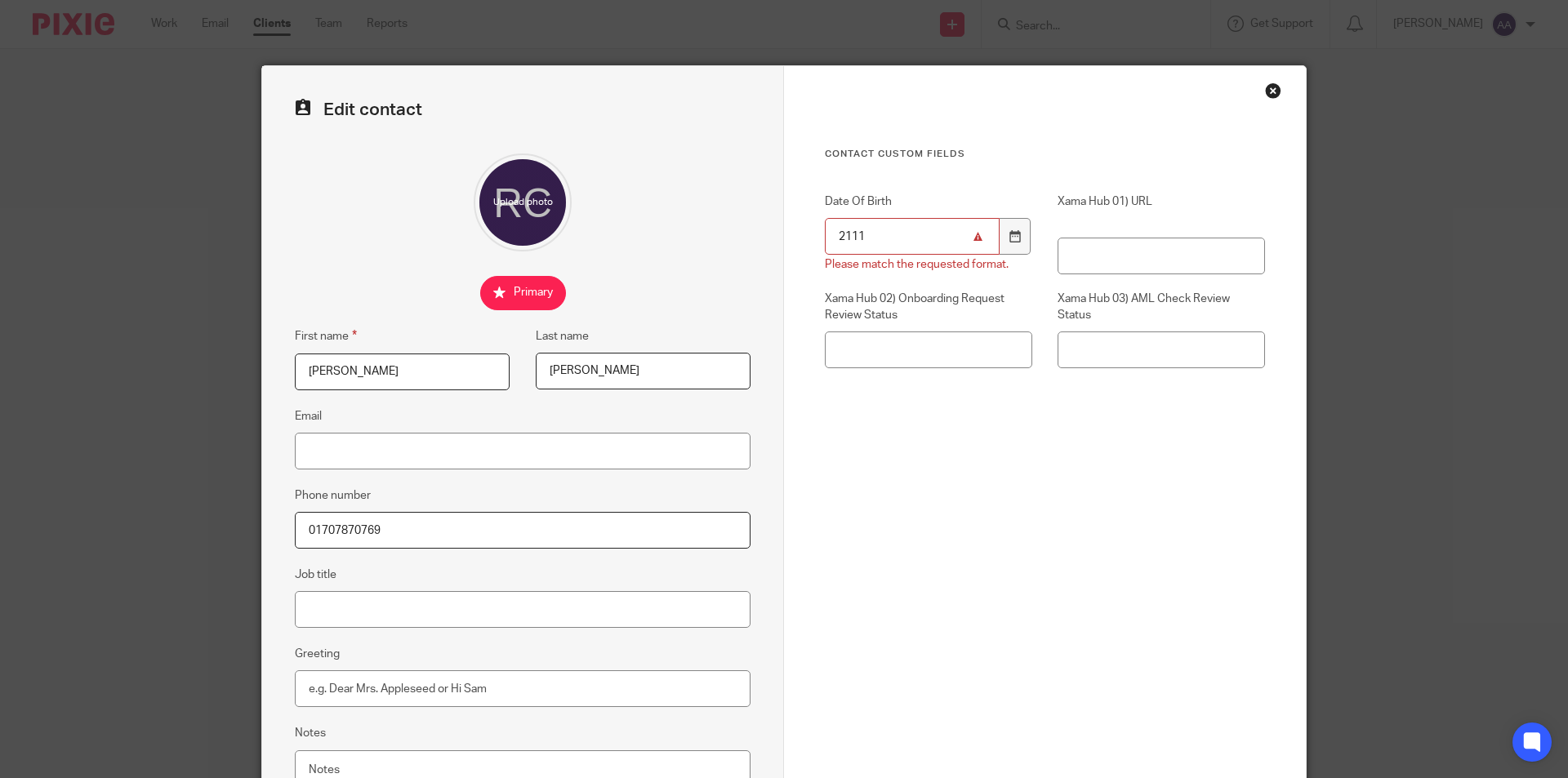
click at [1032, 242] on div "Xama Hub 01) URL" at bounding box center [1148, 234] width 232 height 81
drag, startPoint x: 915, startPoint y: 243, endPoint x: 826, endPoint y: 249, distance: 89.2
click at [826, 249] on input "2111" at bounding box center [912, 236] width 175 height 37
drag, startPoint x: 1116, startPoint y: 512, endPoint x: 1112, endPoint y: 504, distance: 8.9
click at [1117, 512] on div "Contact Custom fields Date Of Birth Xama Hub 01) URL Xama Hub 02) Onboarding Re…" at bounding box center [1044, 360] width 440 height 426
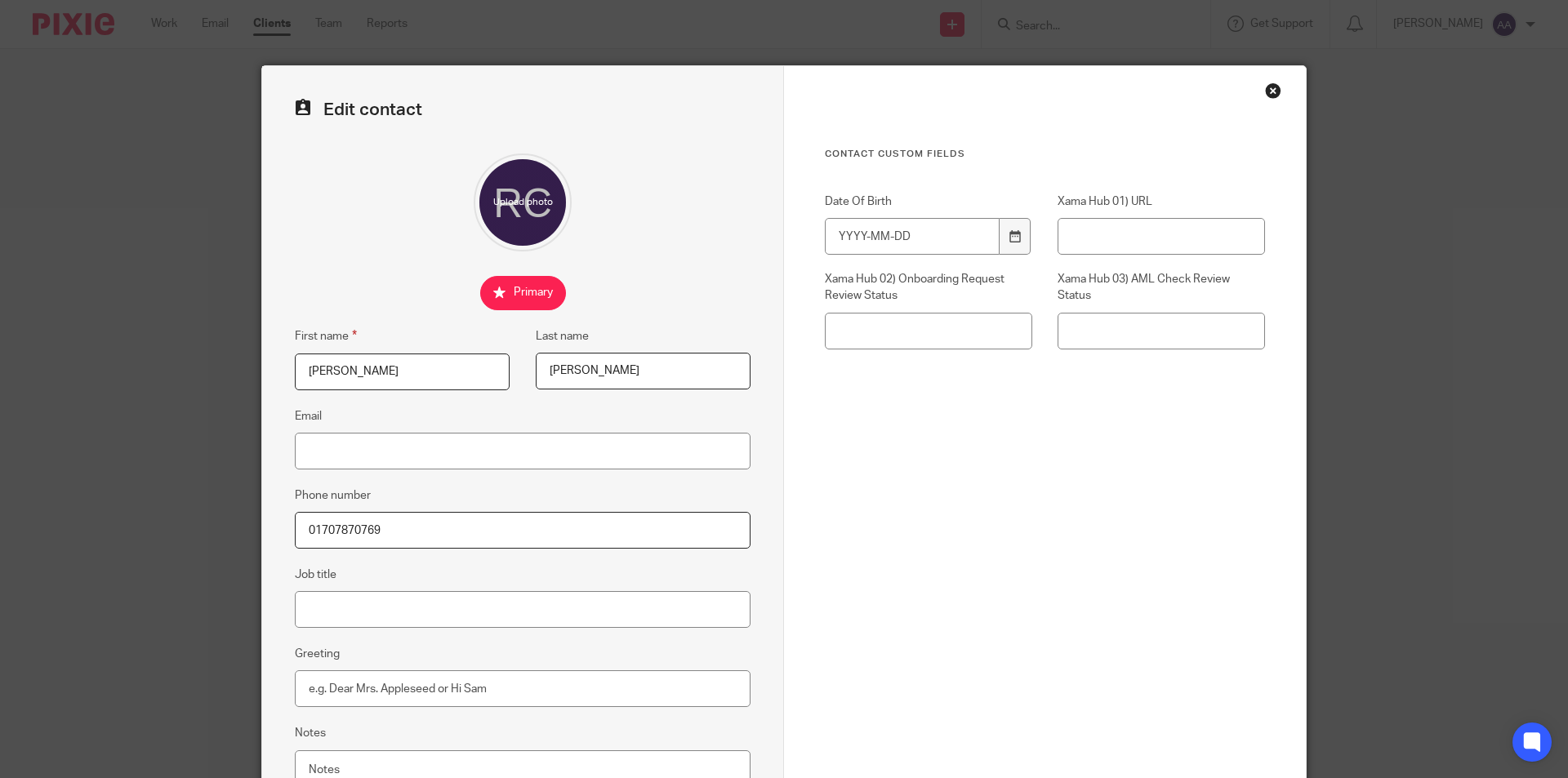
click at [1263, 77] on div "Contact Custom fields Date Of Birth Xama Hub 01) URL Xama Hub 02) Onboarding Re…" at bounding box center [1044, 462] width 522 height 793
click at [1271, 95] on div "Close this dialog window" at bounding box center [1272, 90] width 16 height 16
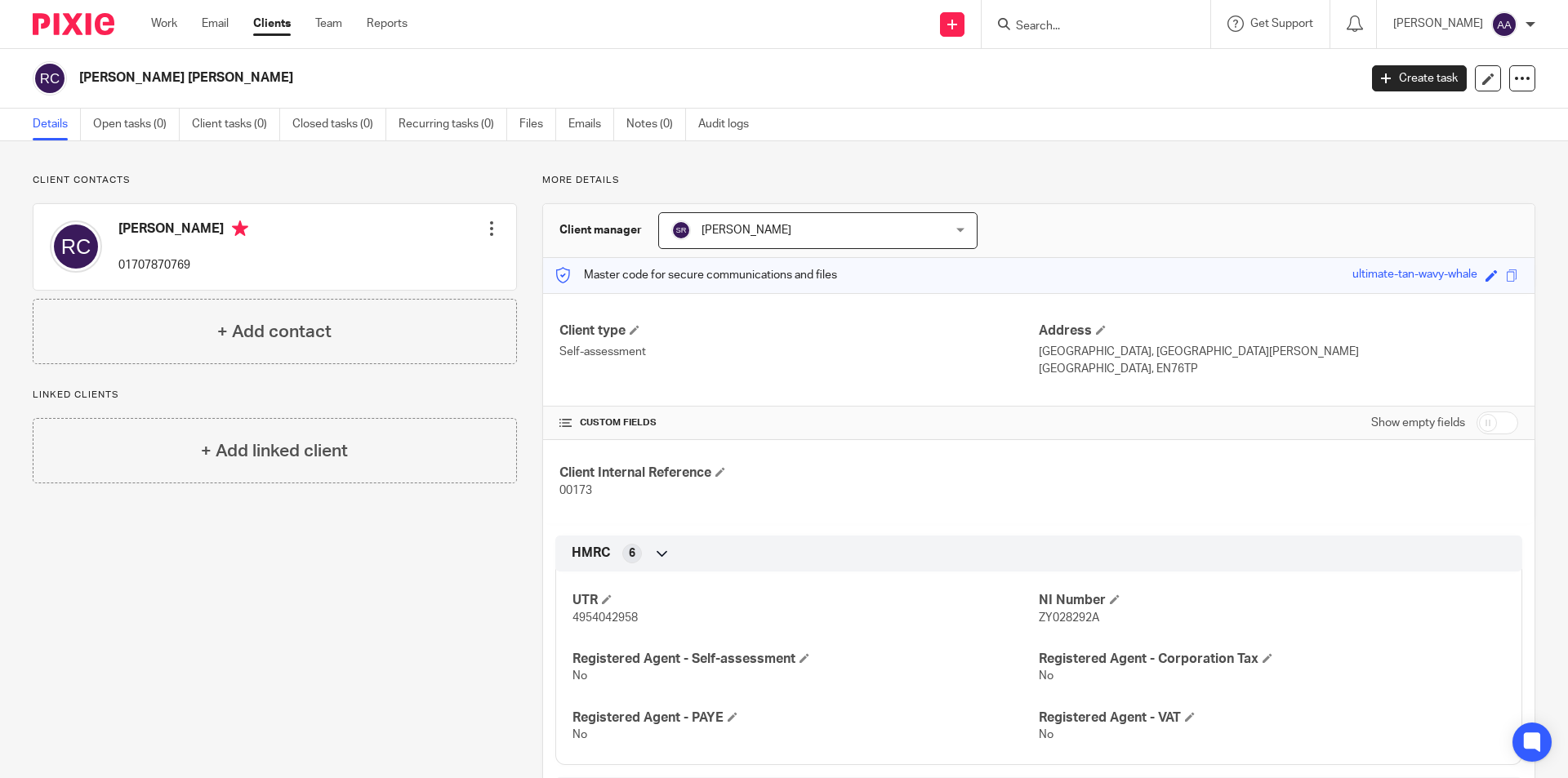
click at [617, 430] on div "CUSTOM FIELDS Show empty fields" at bounding box center [1038, 422] width 958 height 33
click at [562, 427] on span at bounding box center [565, 422] width 12 height 12
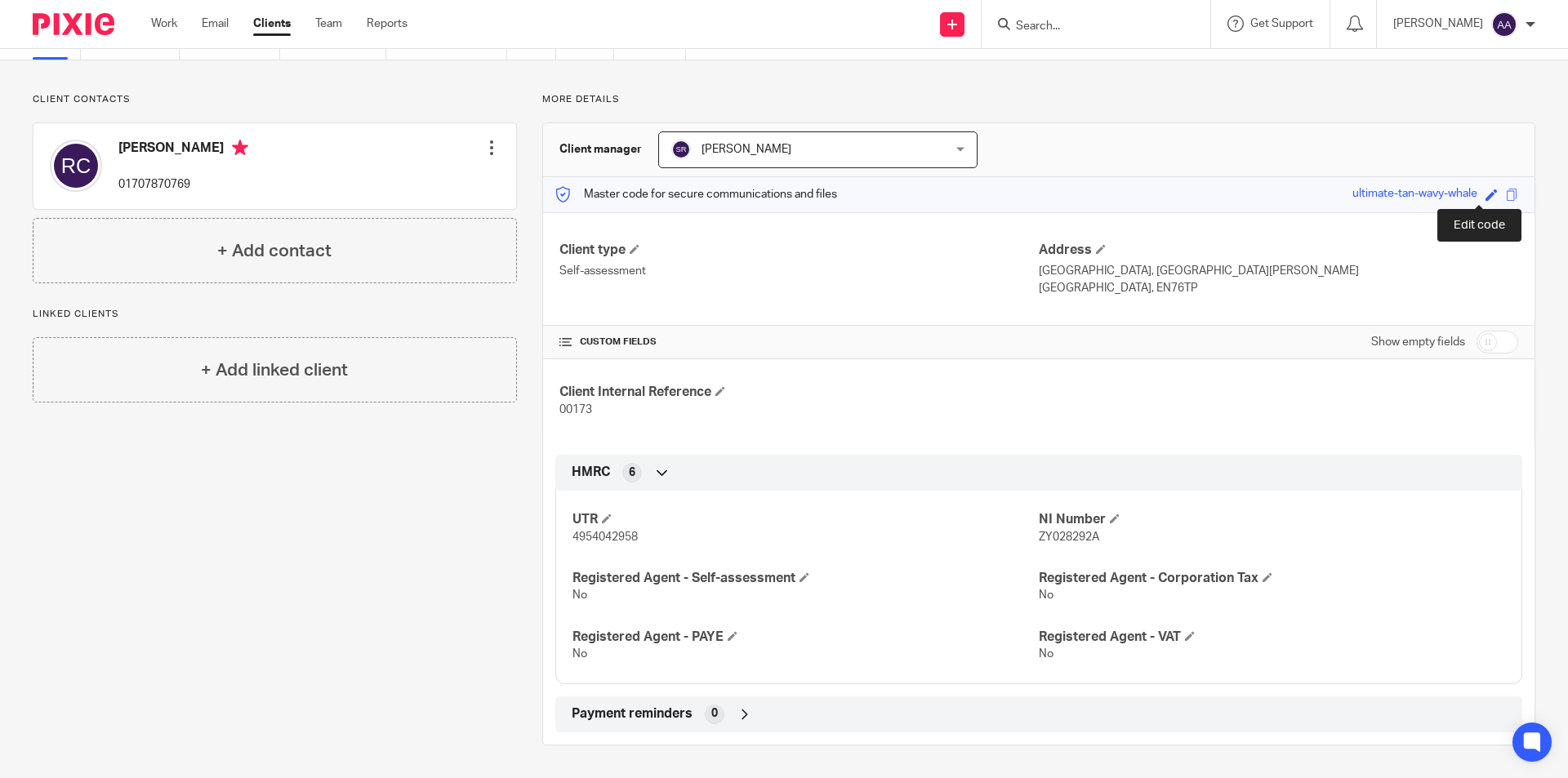
click at [1486, 192] on span at bounding box center [1492, 194] width 12 height 12
type input "ultimate-tan-wavy-whale"
click at [1378, 238] on div "Client type Self-assessment Address [GEOGRAPHIC_DATA], [GEOGRAPHIC_DATA][PERSON…" at bounding box center [1038, 269] width 991 height 113
click at [559, 341] on span at bounding box center [565, 341] width 12 height 12
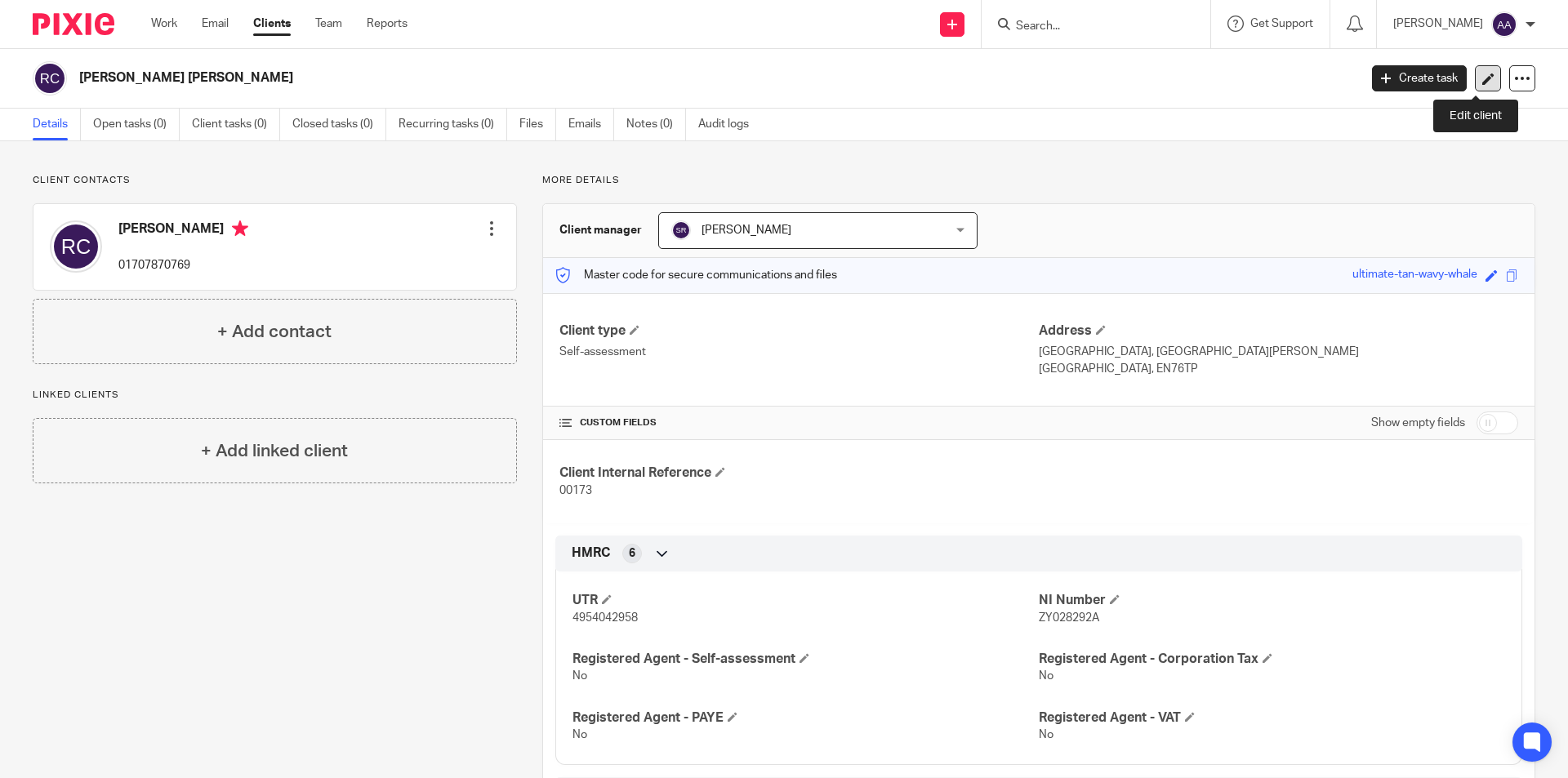
click at [1482, 80] on icon at bounding box center [1488, 79] width 12 height 12
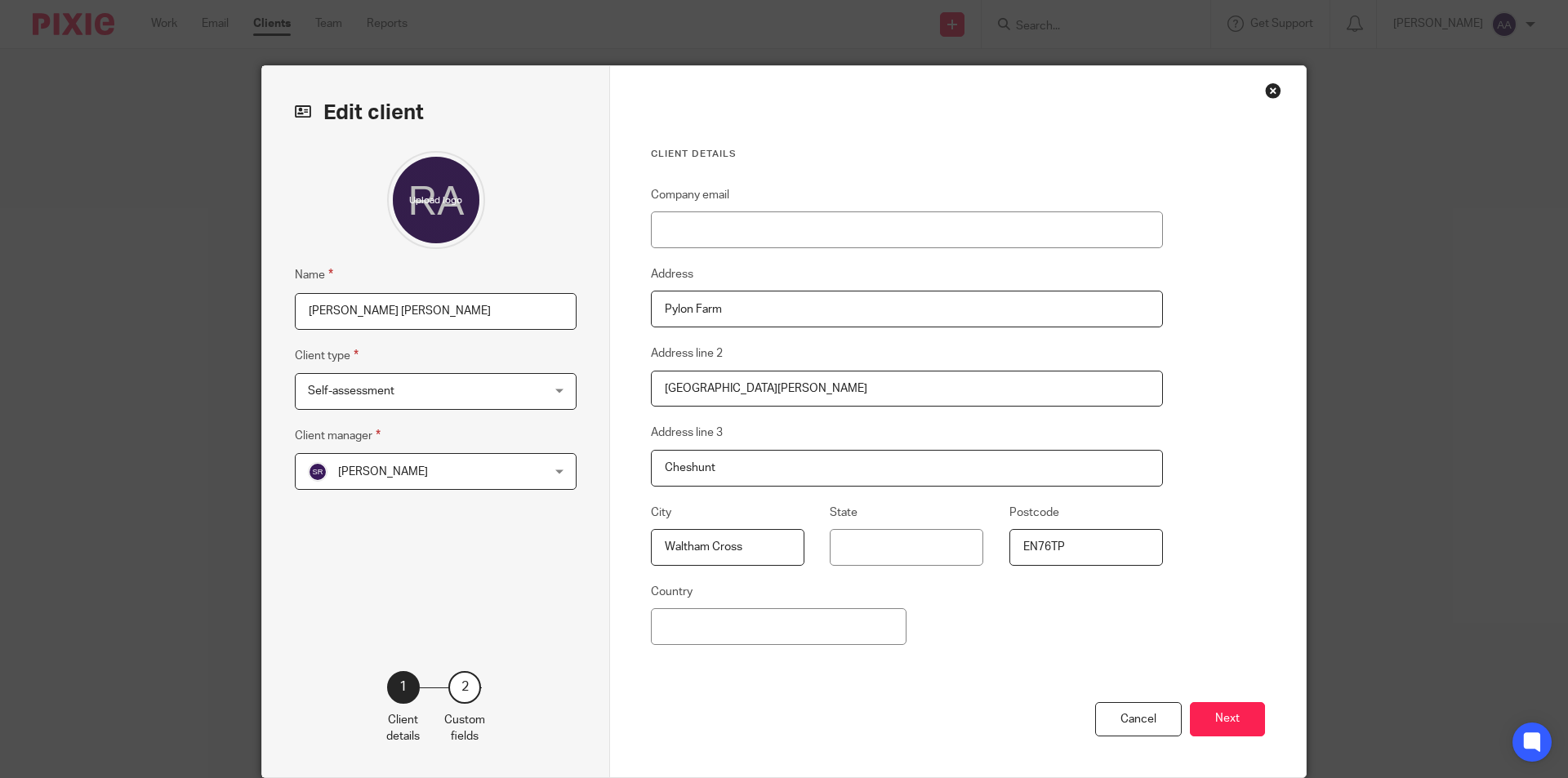
scroll to position [65, 0]
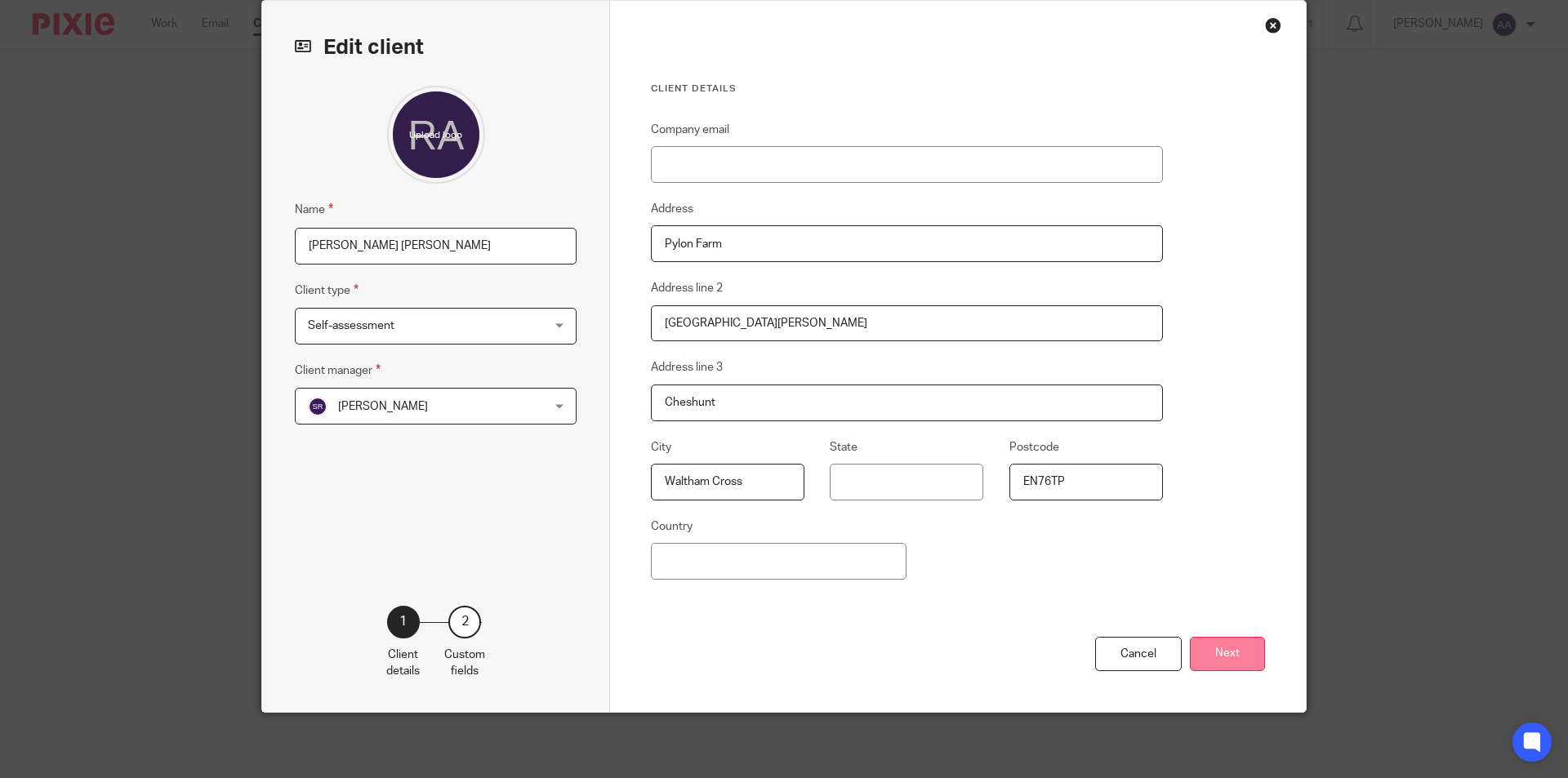
click at [1221, 650] on button "Next" at bounding box center [1228, 654] width 75 height 35
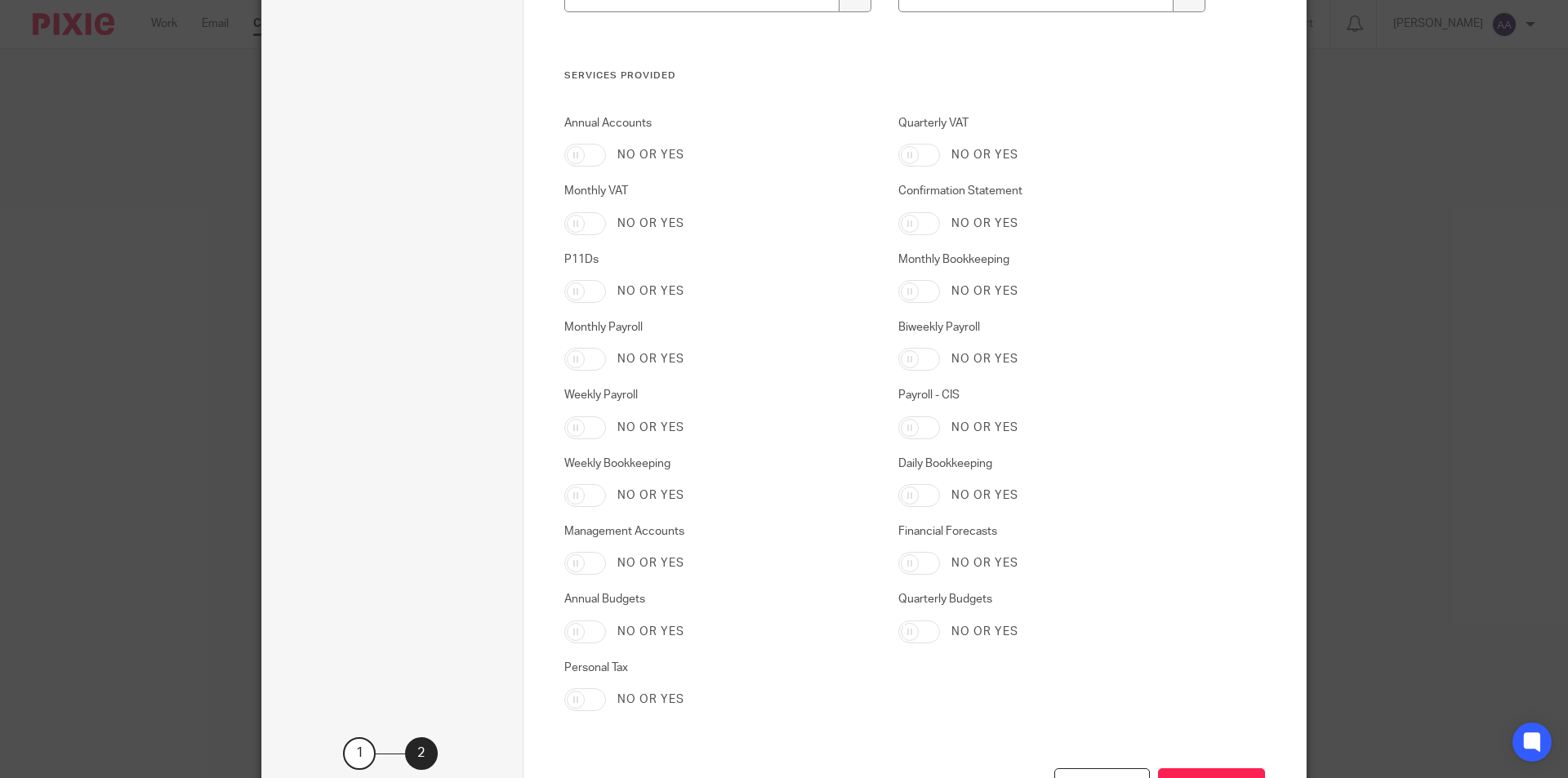
scroll to position [2564, 0]
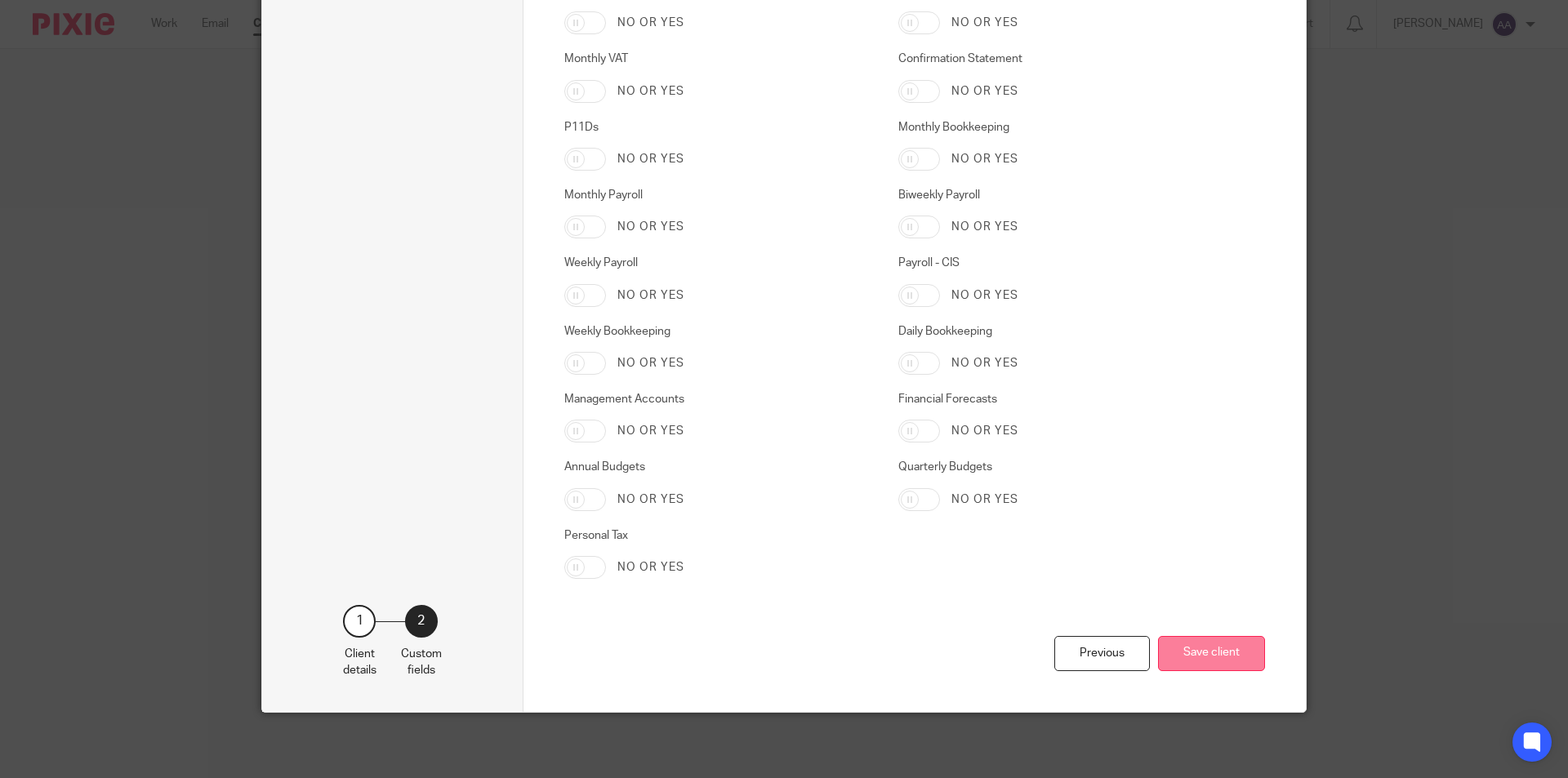
click at [1226, 655] on button "Save client" at bounding box center [1211, 653] width 107 height 35
